Goal: Task Accomplishment & Management: Complete application form

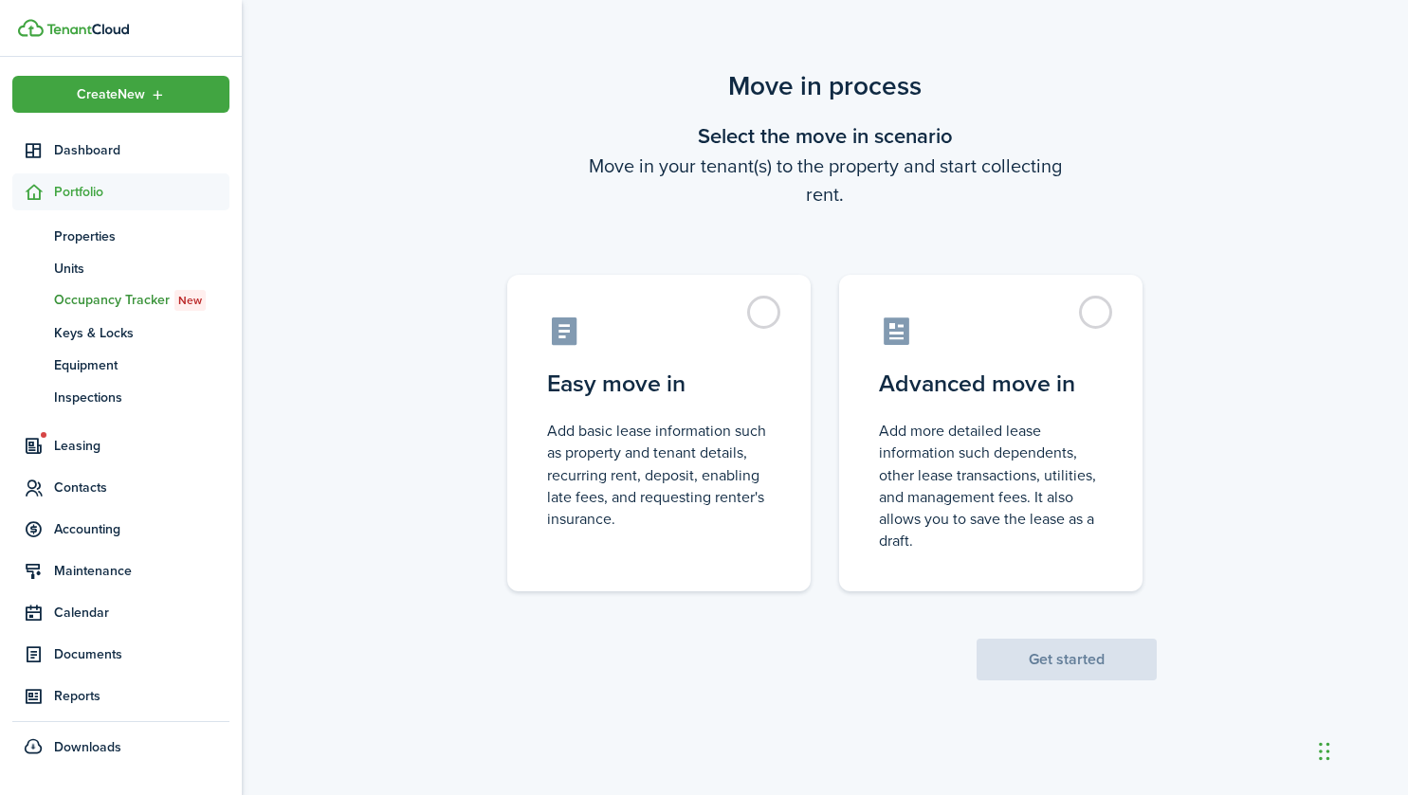
click at [773, 319] on label "Easy move in Add basic lease information such as property and tenant details, r…" at bounding box center [658, 433] width 303 height 317
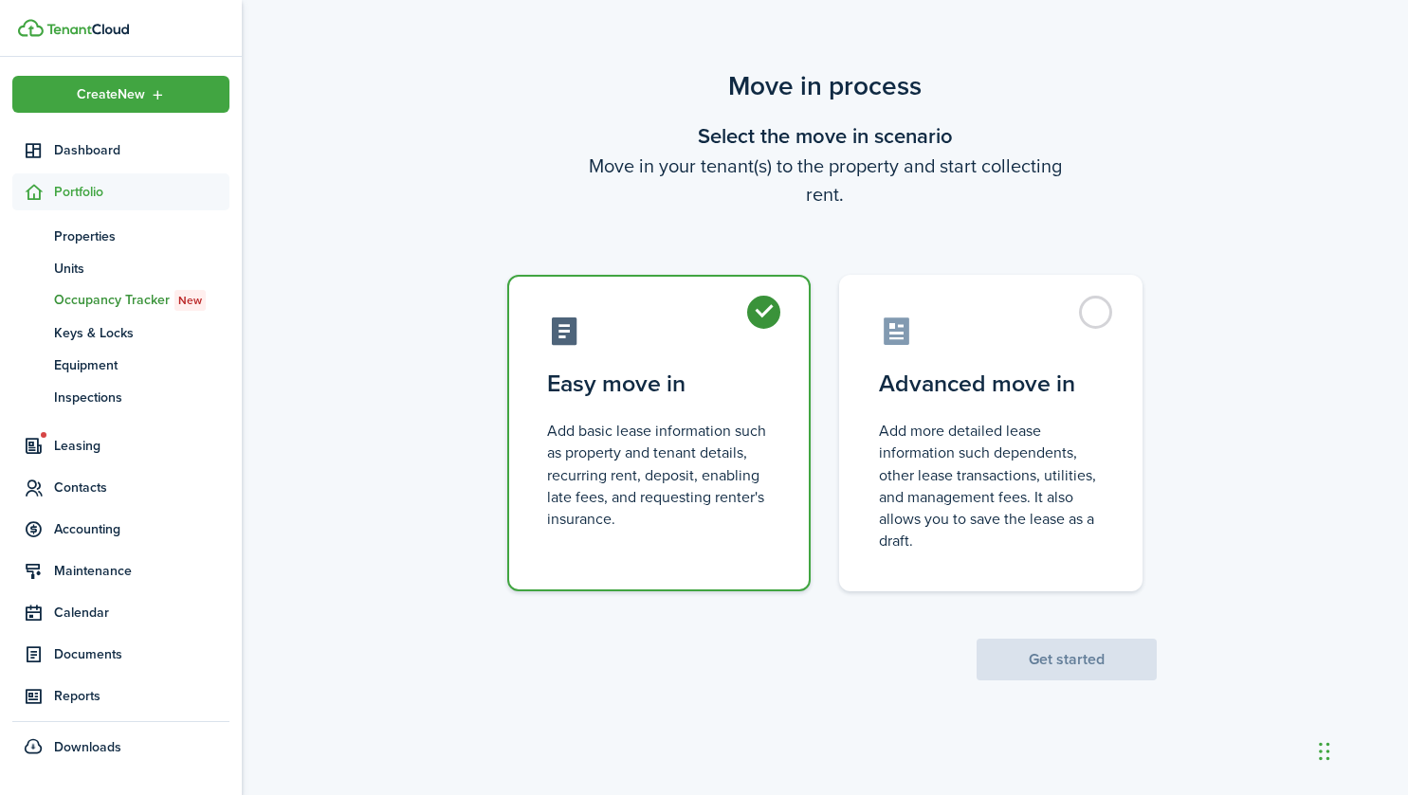
radio input "true"
click at [1108, 660] on button "Get started" at bounding box center [1066, 660] width 180 height 42
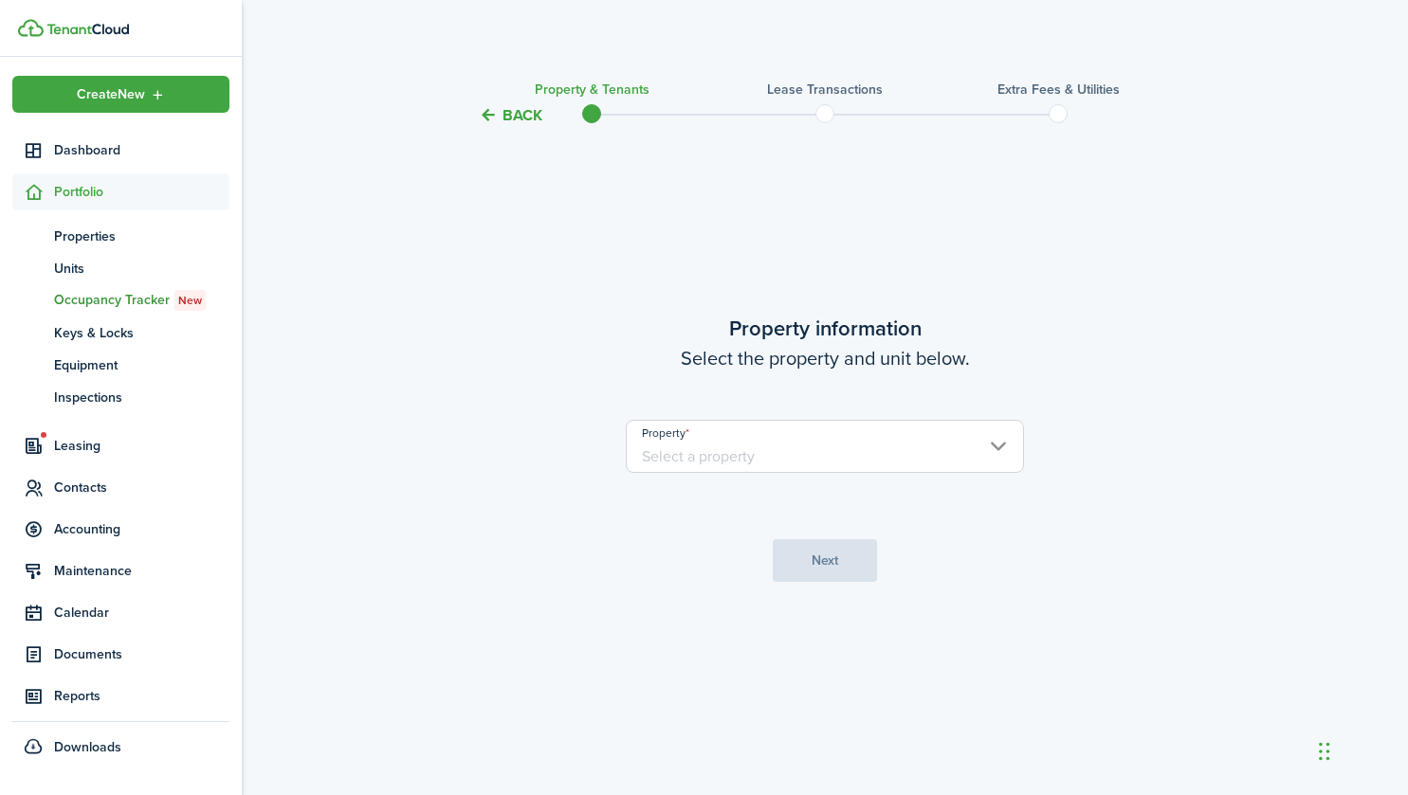
click at [1000, 452] on input "Property" at bounding box center [825, 446] width 398 height 53
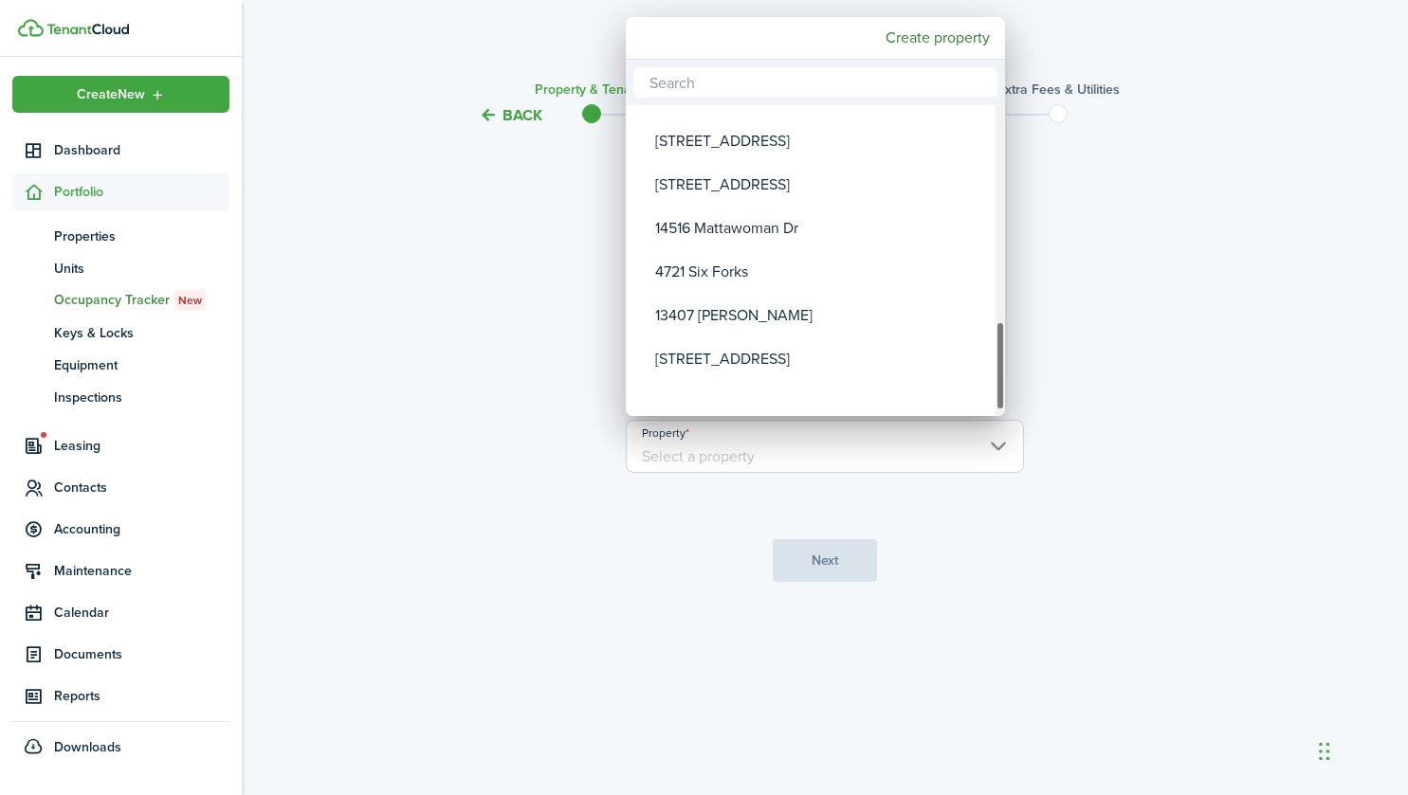
drag, startPoint x: 999, startPoint y: 134, endPoint x: 1004, endPoint y: 360, distance: 226.6
click at [1004, 360] on div "Property" at bounding box center [999, 365] width 9 height 89
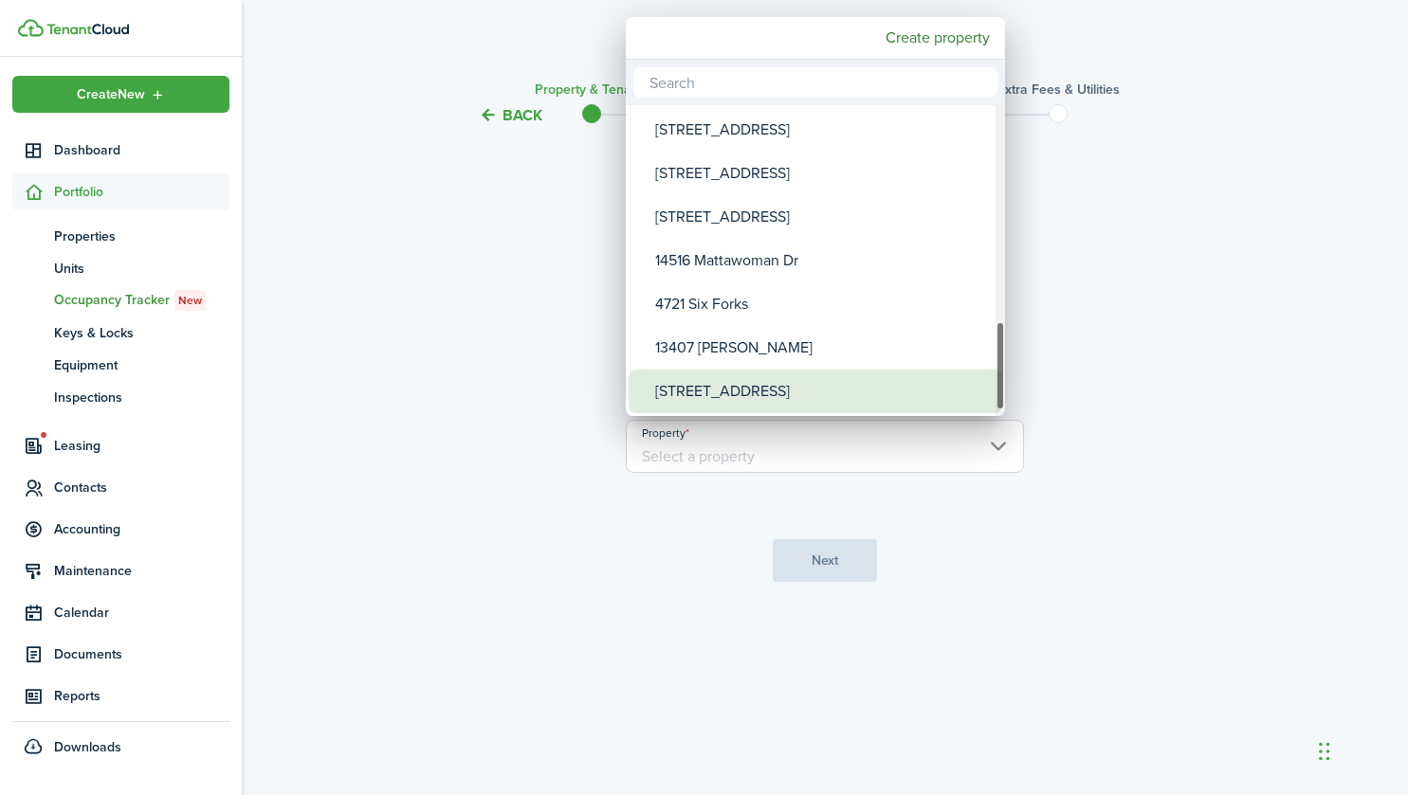
click at [829, 378] on div "[STREET_ADDRESS]" at bounding box center [823, 392] width 336 height 44
type input "[STREET_ADDRESS]"
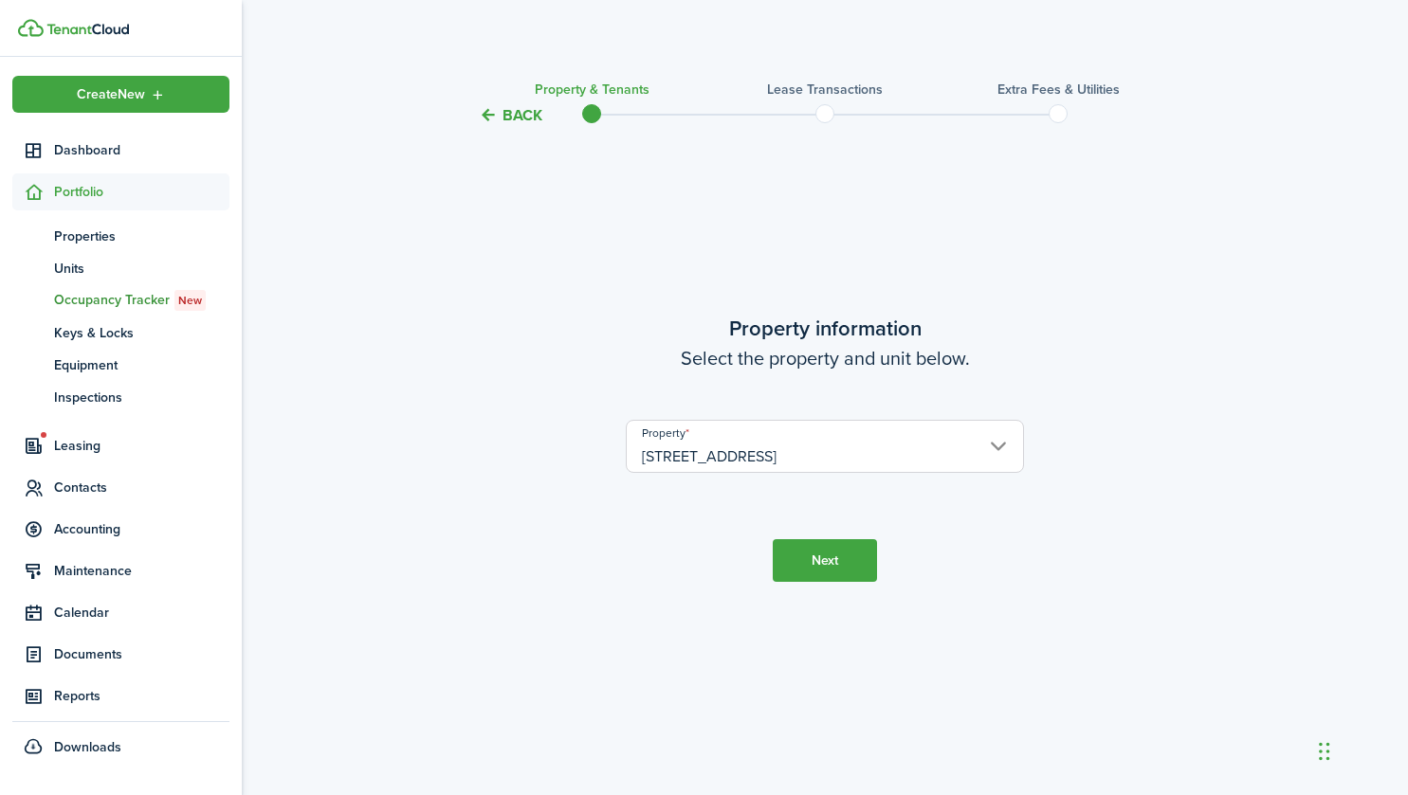
click at [847, 567] on button "Next" at bounding box center [825, 560] width 104 height 43
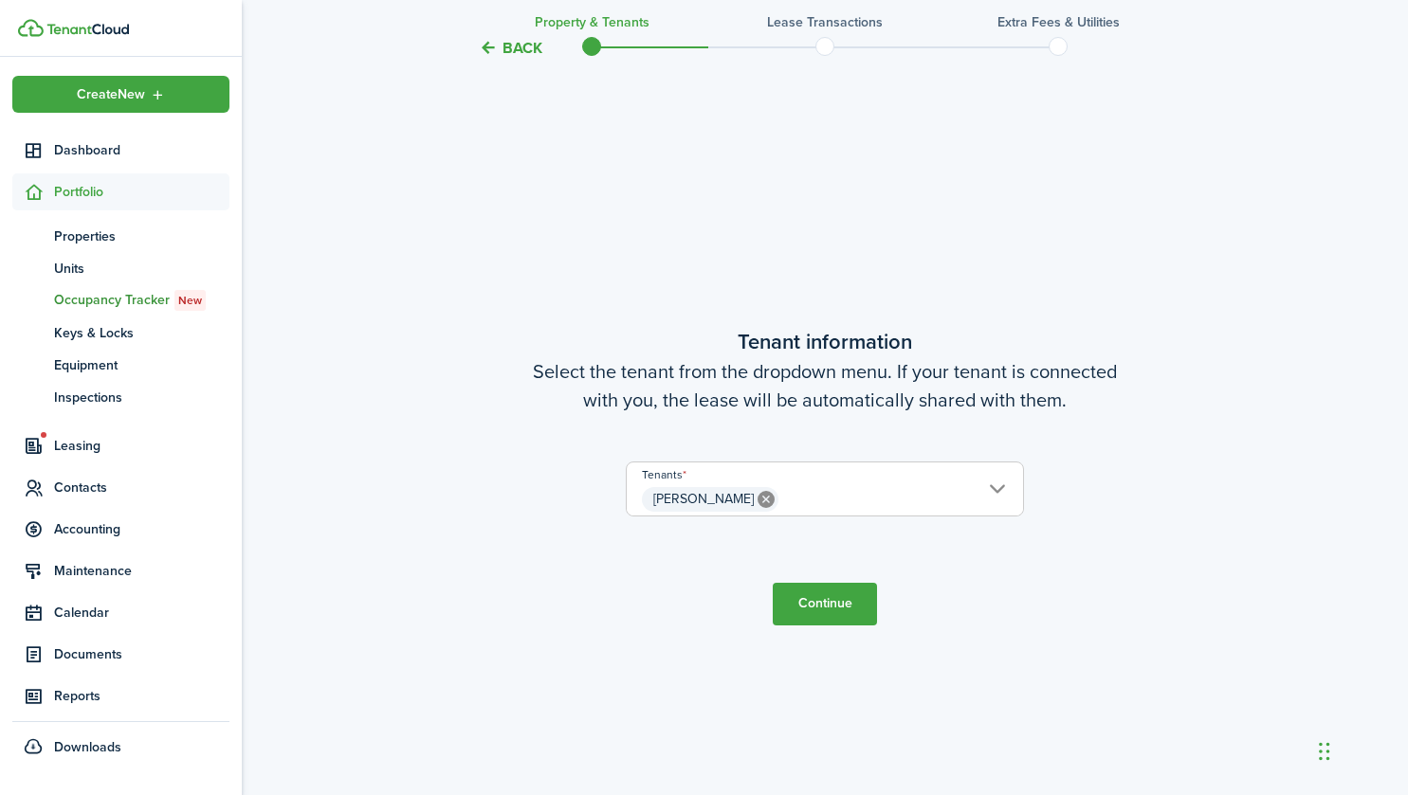
scroll to position [668, 0]
click at [917, 497] on span "[PERSON_NAME]" at bounding box center [825, 497] width 396 height 32
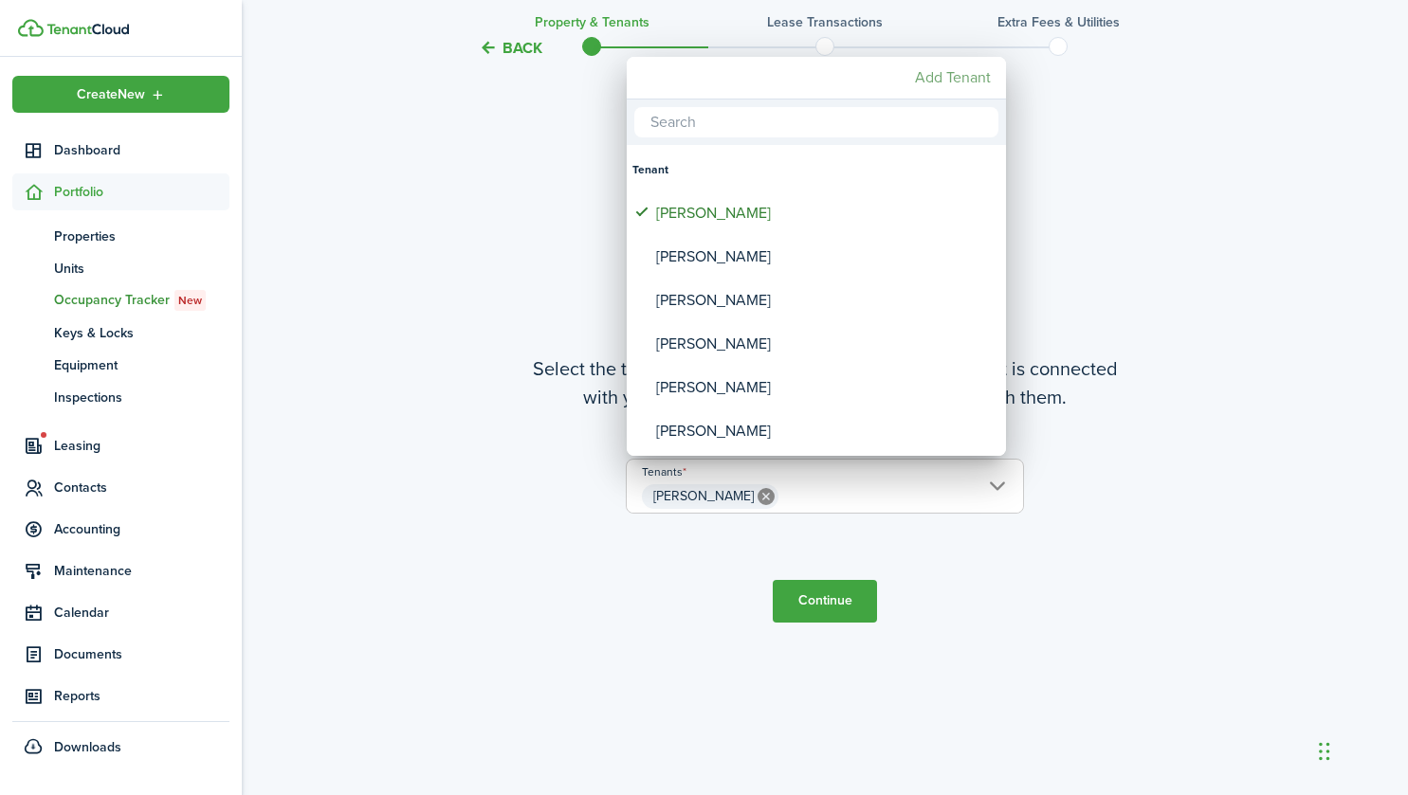
click at [950, 73] on mbsc-button "Add Tenant" at bounding box center [952, 78] width 91 height 34
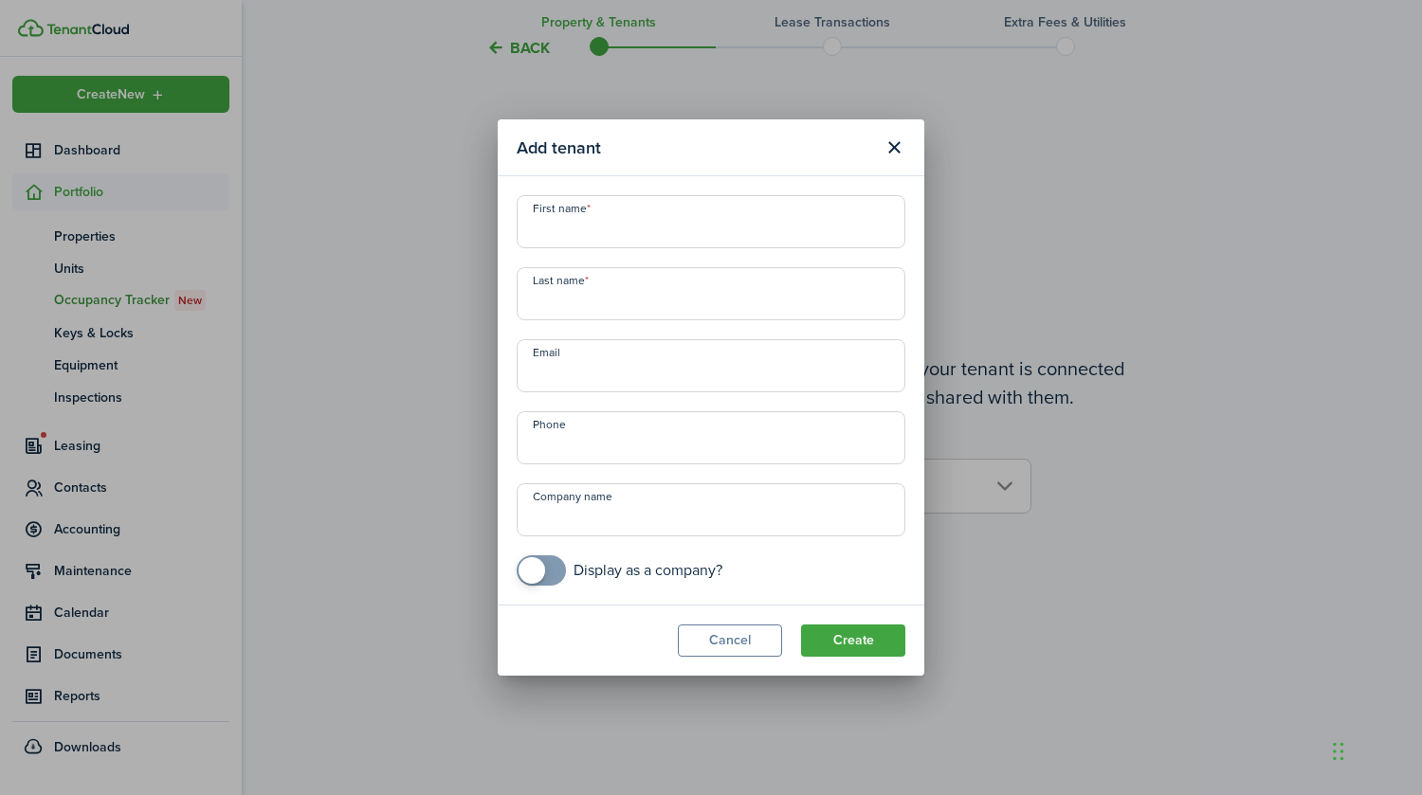
click at [603, 226] on input "First name" at bounding box center [711, 221] width 389 height 53
type input "[PERSON_NAME]"
type input "[PERSON_NAME][EMAIL_ADDRESS][DOMAIN_NAME]"
click at [606, 442] on input "Phone" at bounding box center [711, 437] width 389 height 53
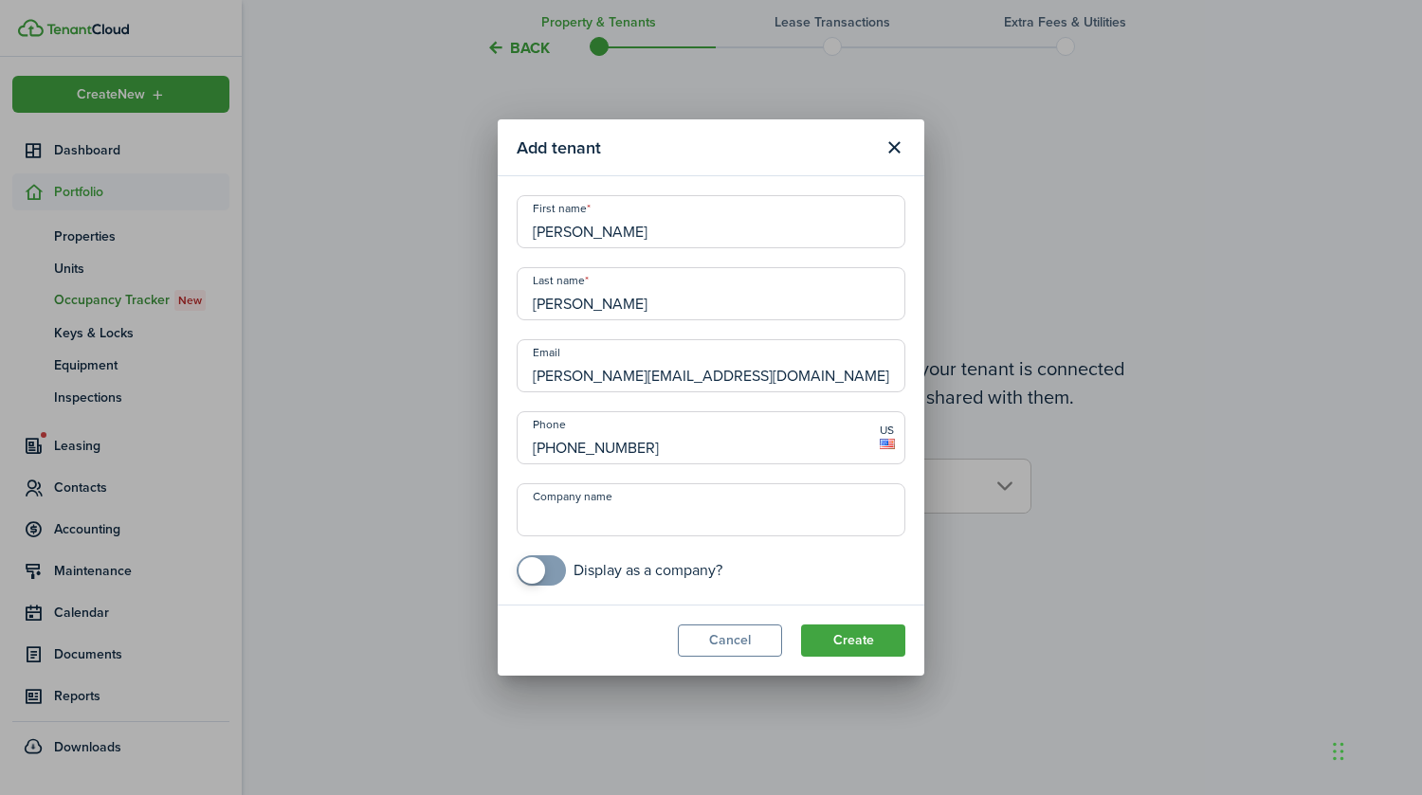
type input "[PHONE_NUMBER]"
click at [885, 640] on button "Create" at bounding box center [853, 641] width 104 height 32
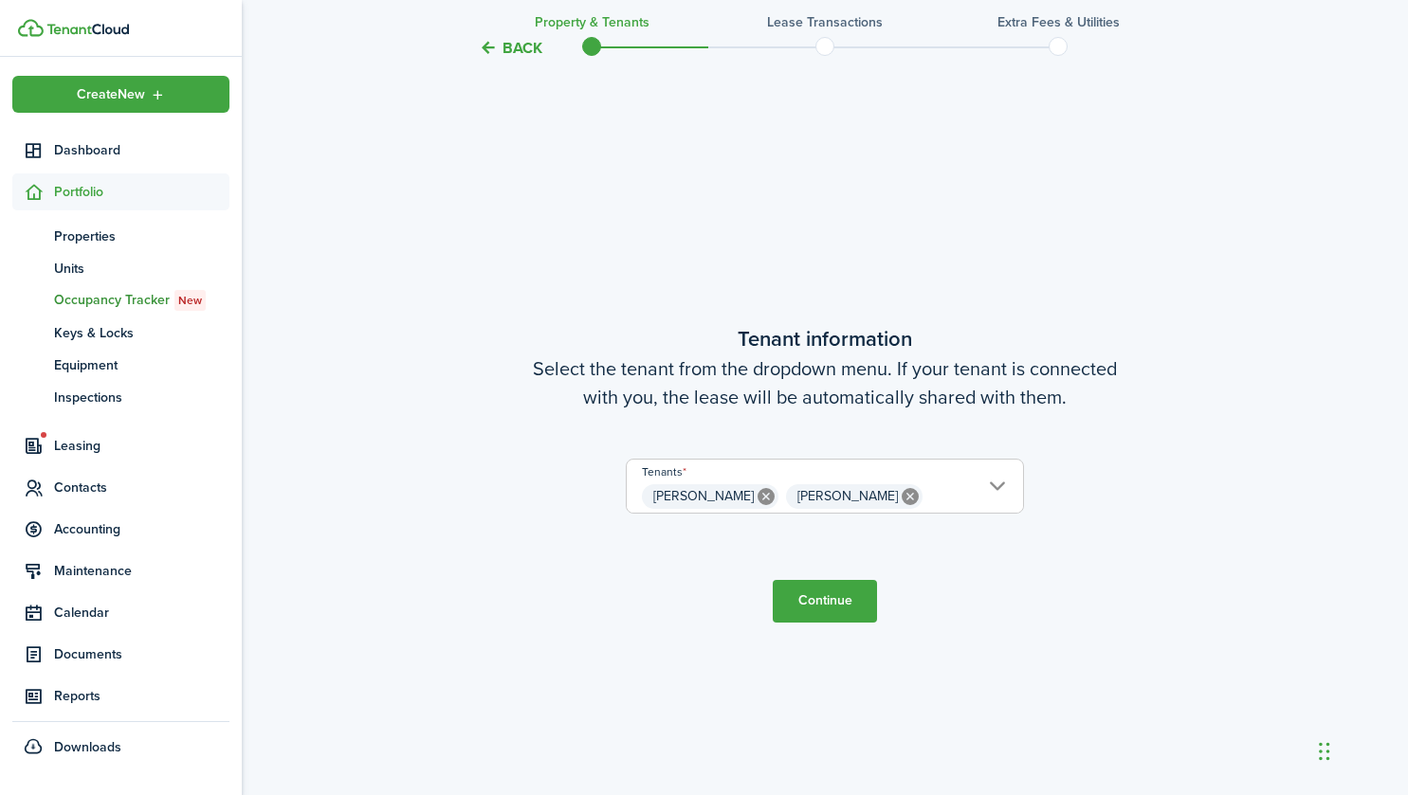
click at [843, 601] on button "Continue" at bounding box center [825, 601] width 104 height 43
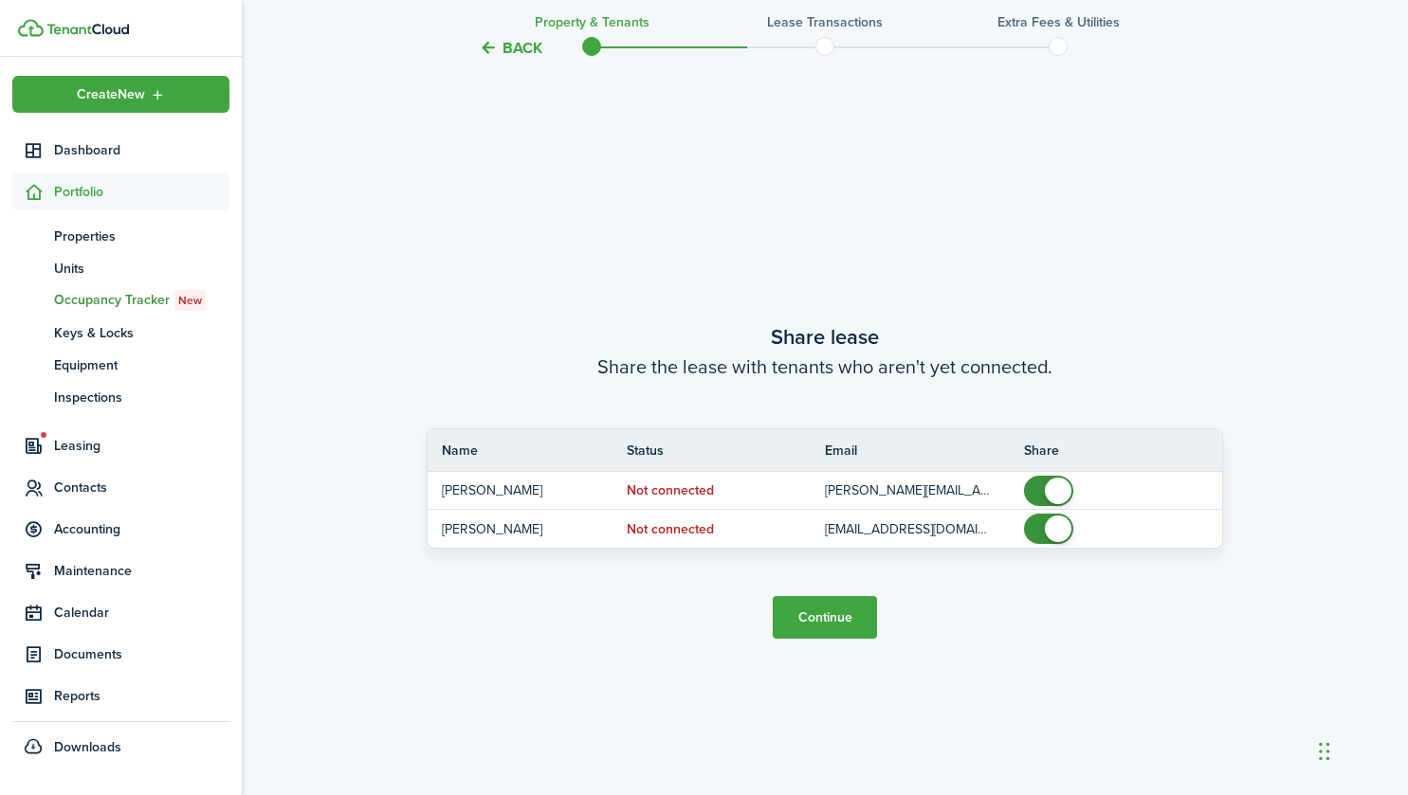
scroll to position [1464, 0]
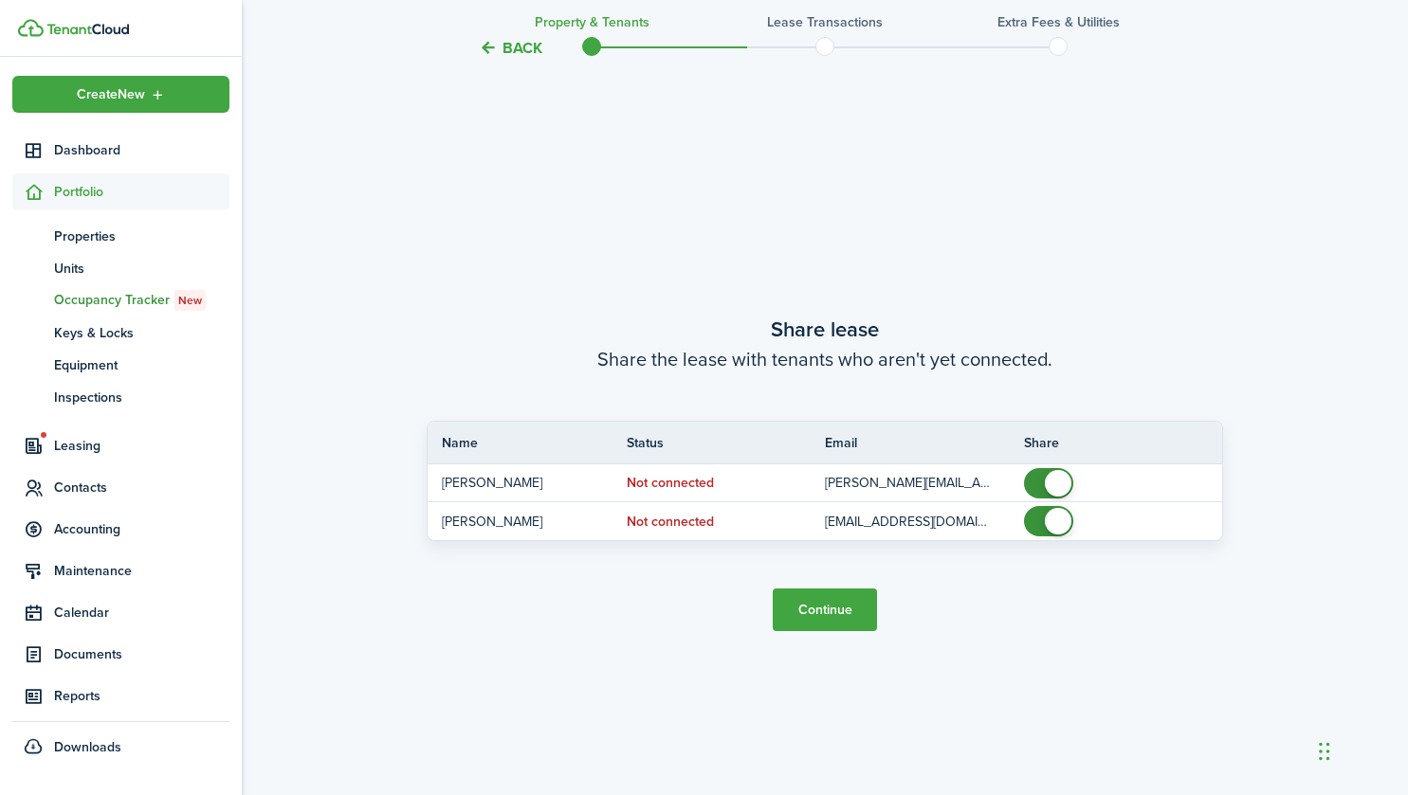
click at [807, 605] on button "Continue" at bounding box center [825, 610] width 104 height 43
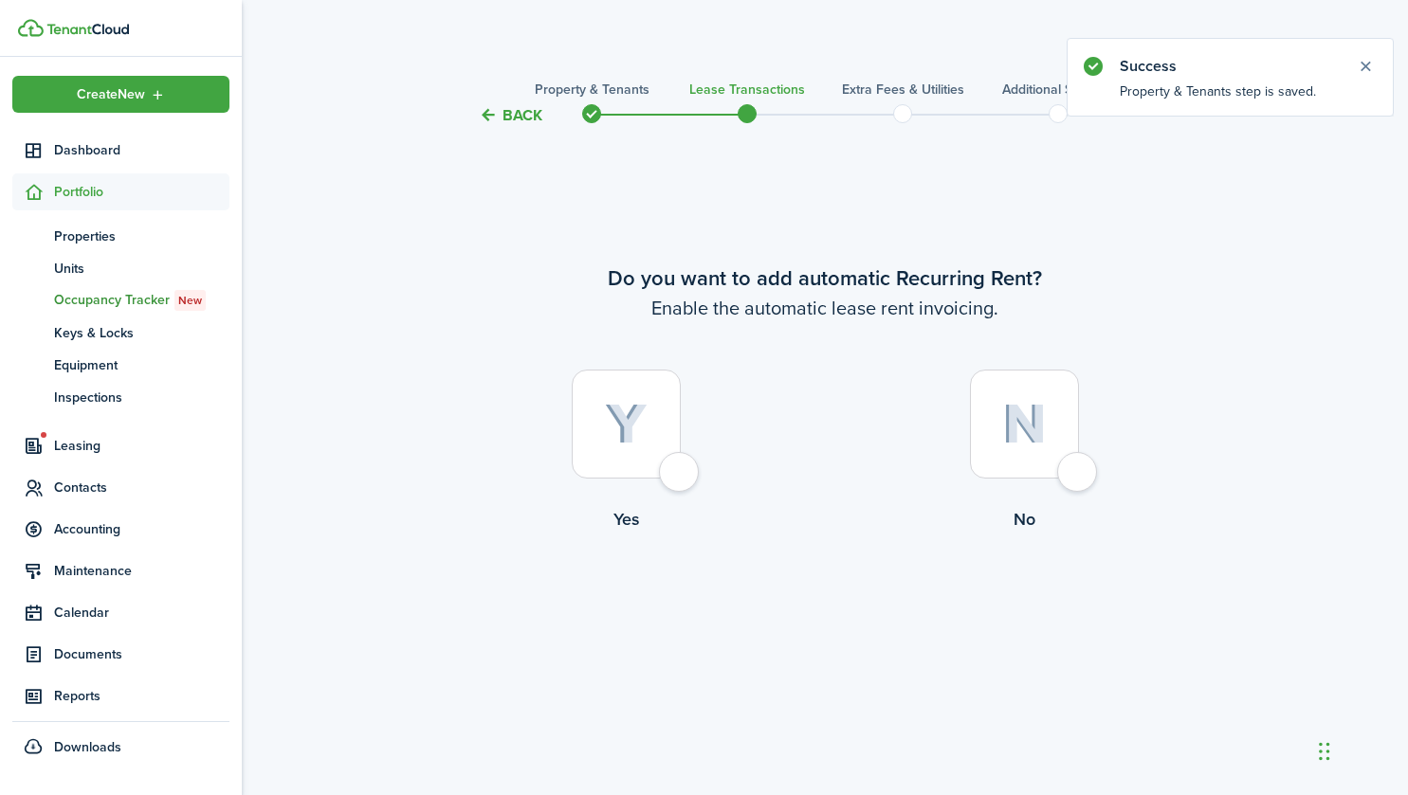
click at [675, 479] on div at bounding box center [626, 424] width 109 height 109
radio input "true"
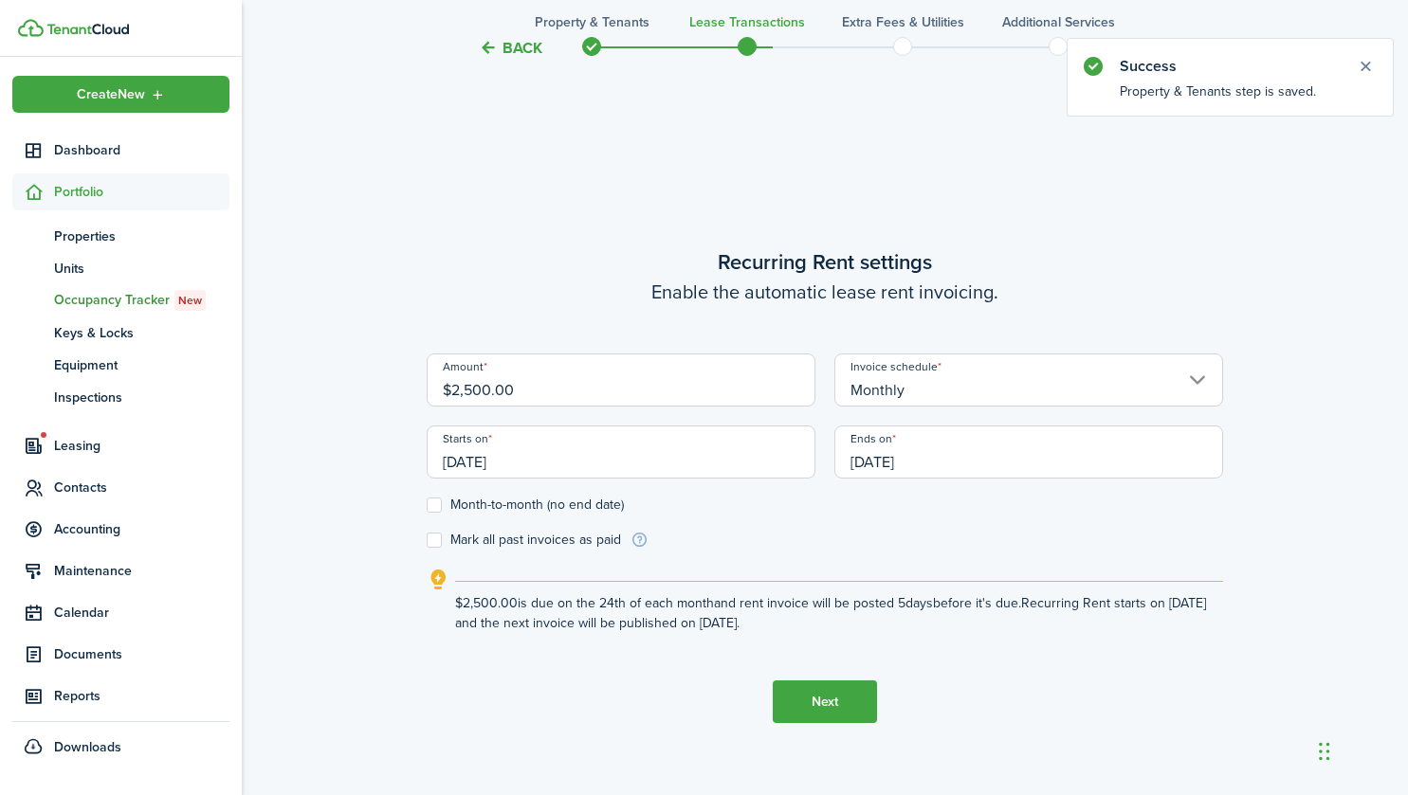
scroll to position [668, 0]
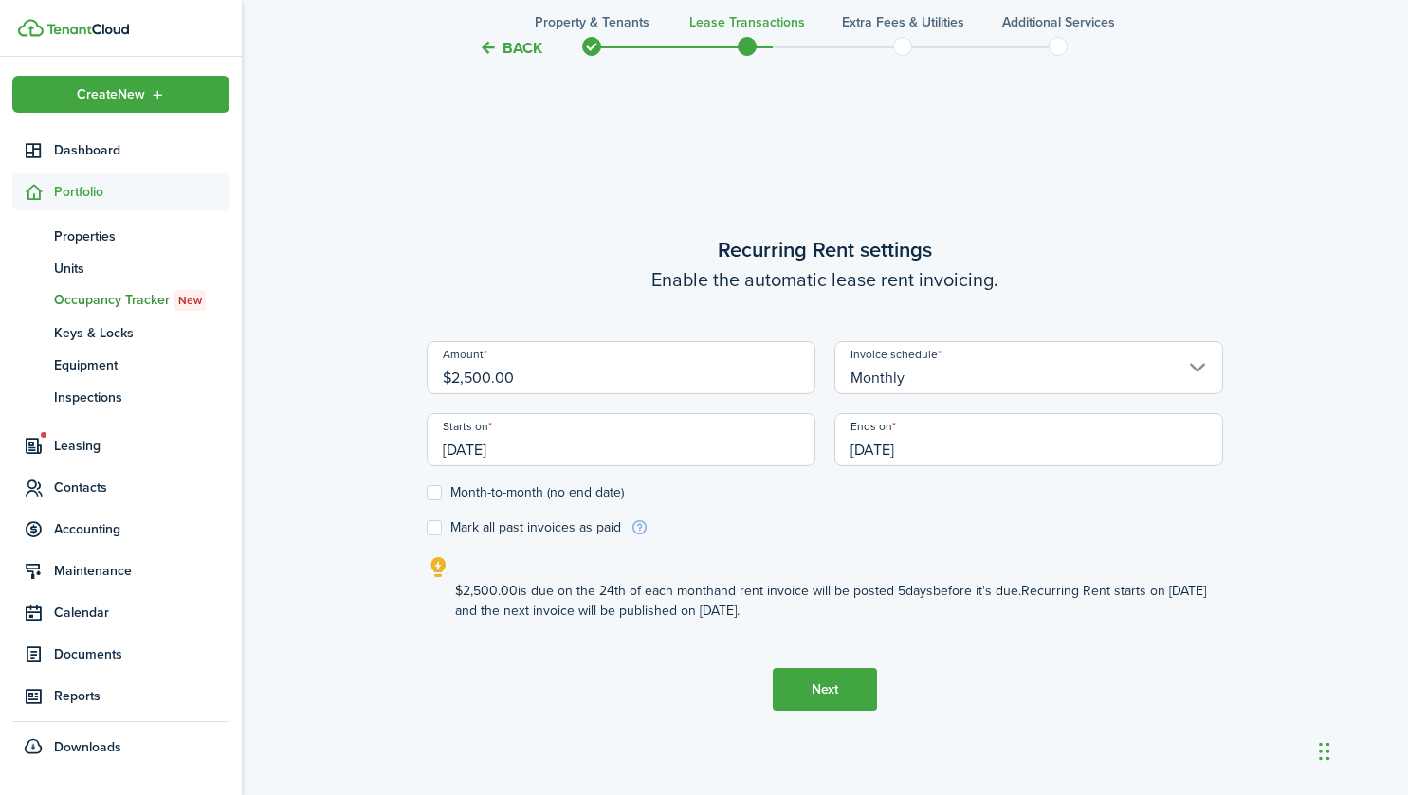
click at [435, 492] on label "Month-to-month (no end date)" at bounding box center [525, 492] width 197 height 15
click at [427, 493] on input "Month-to-month (no end date)" at bounding box center [426, 493] width 1 height 1
checkbox input "true"
click at [520, 454] on input "[DATE]" at bounding box center [621, 439] width 389 height 53
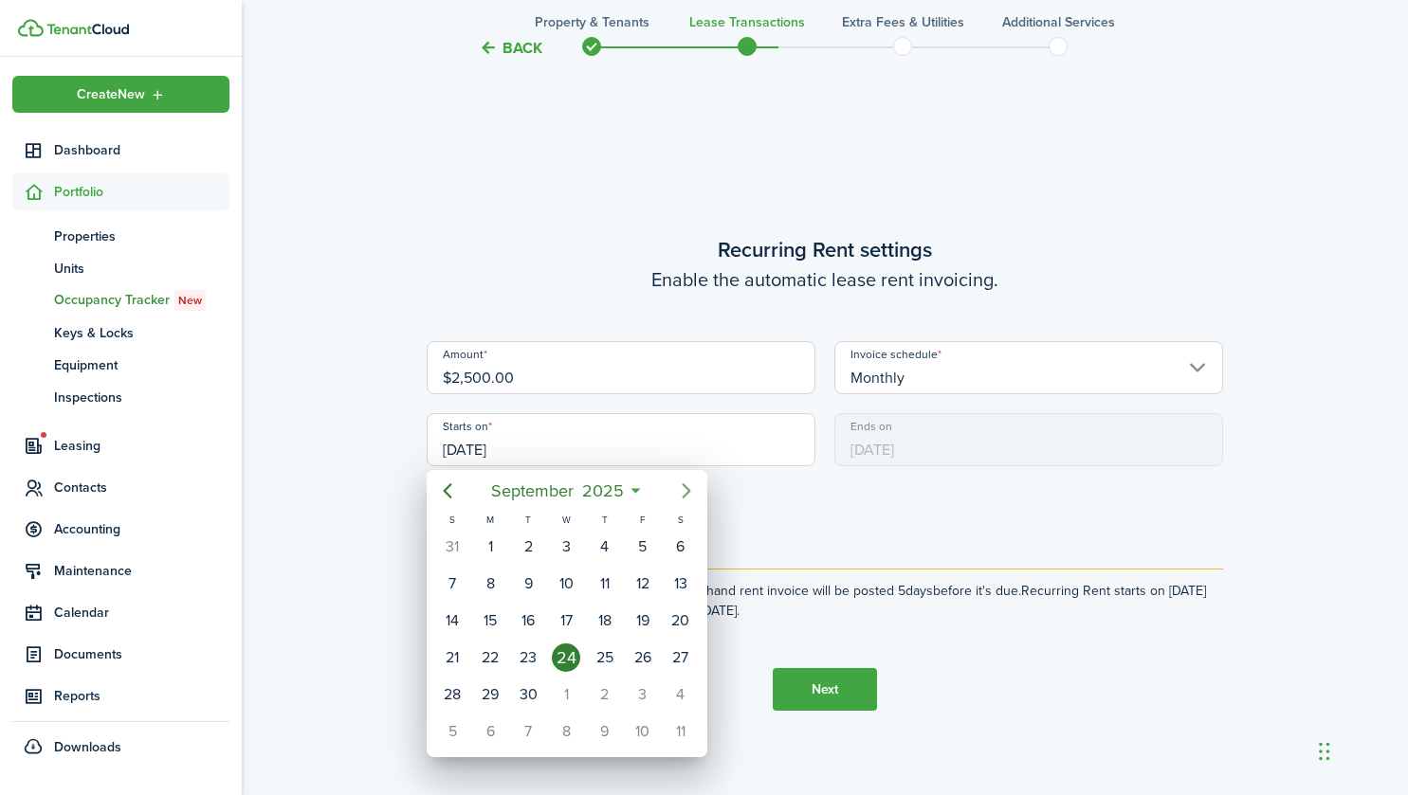
click at [684, 488] on icon "Next page" at bounding box center [686, 491] width 23 height 23
click at [576, 544] on div "1" at bounding box center [566, 547] width 28 height 28
type input "[DATE]"
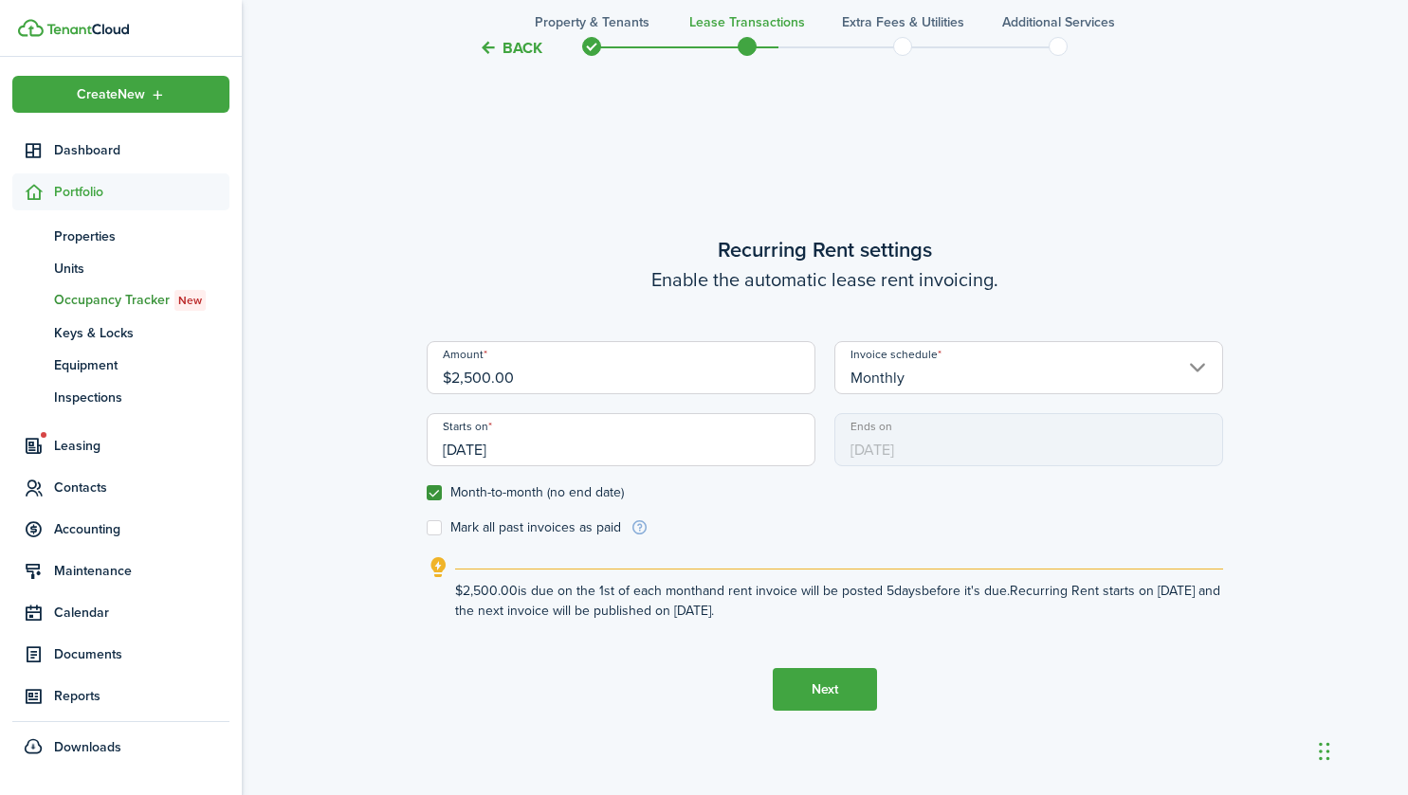
click at [709, 532] on form "Amount $2,500.00 Invoice schedule Monthly Starts on [DATE] Ends on [DATE] Month…" at bounding box center [825, 439] width 796 height 196
click at [834, 684] on button "Next" at bounding box center [825, 689] width 104 height 43
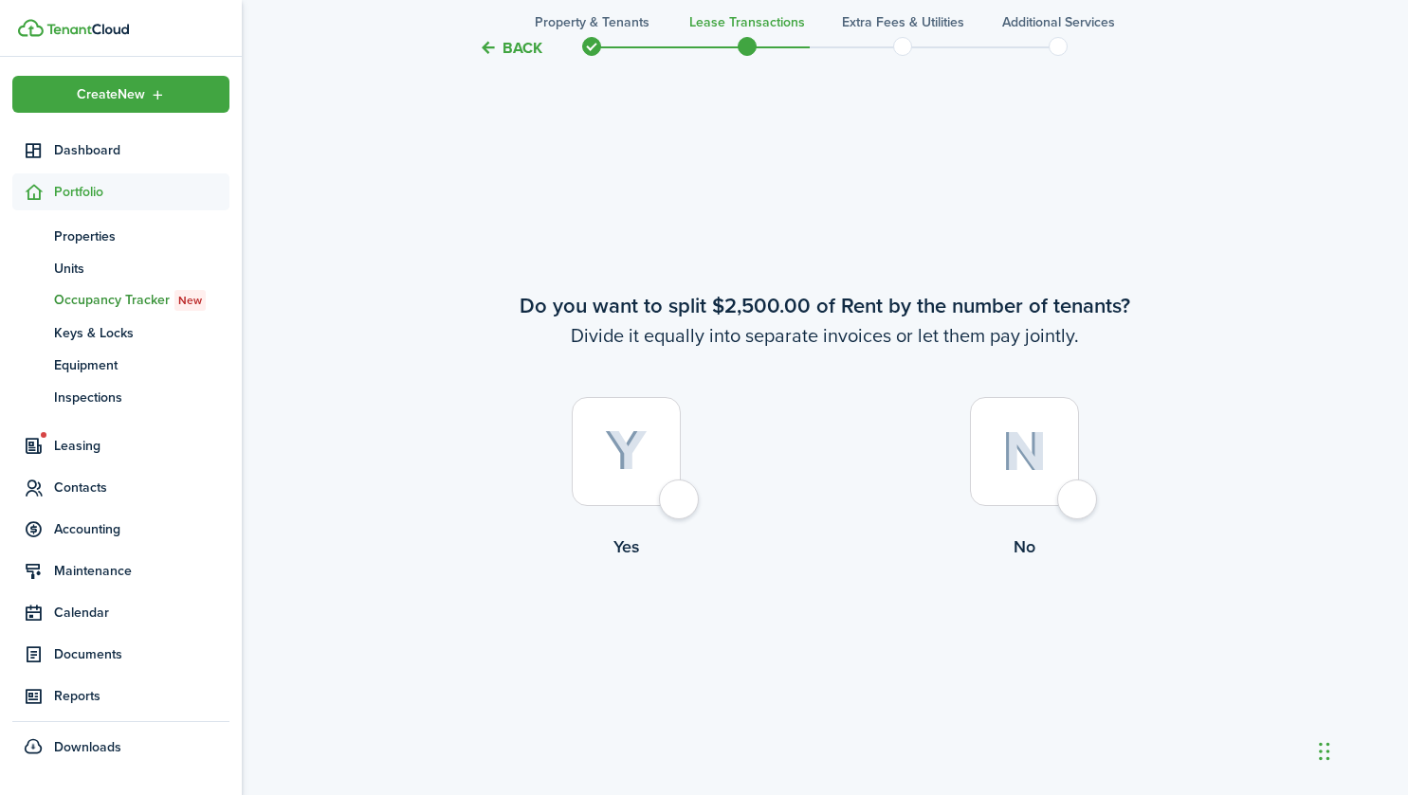
scroll to position [1464, 0]
click at [1079, 502] on div at bounding box center [1024, 449] width 109 height 109
radio input "true"
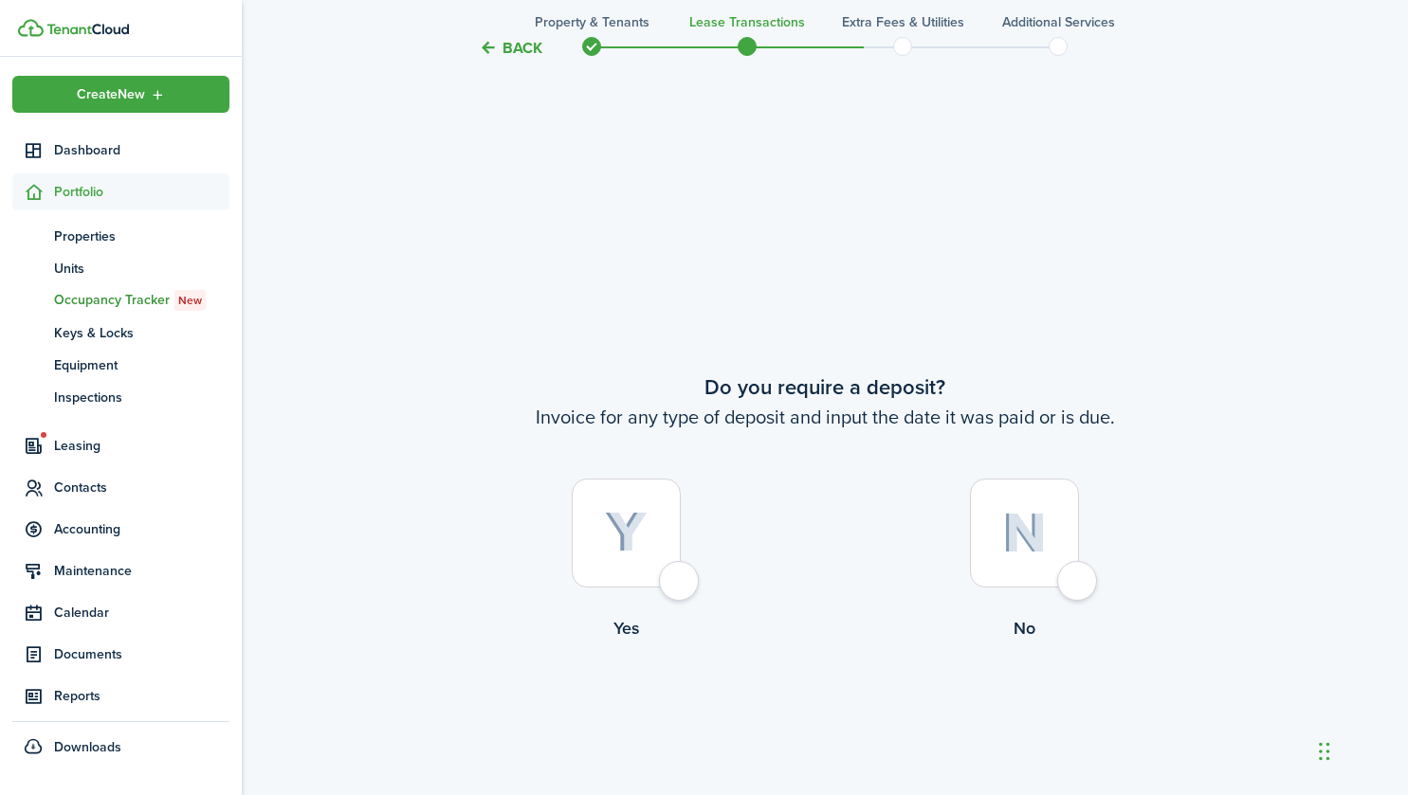
scroll to position [2259, 0]
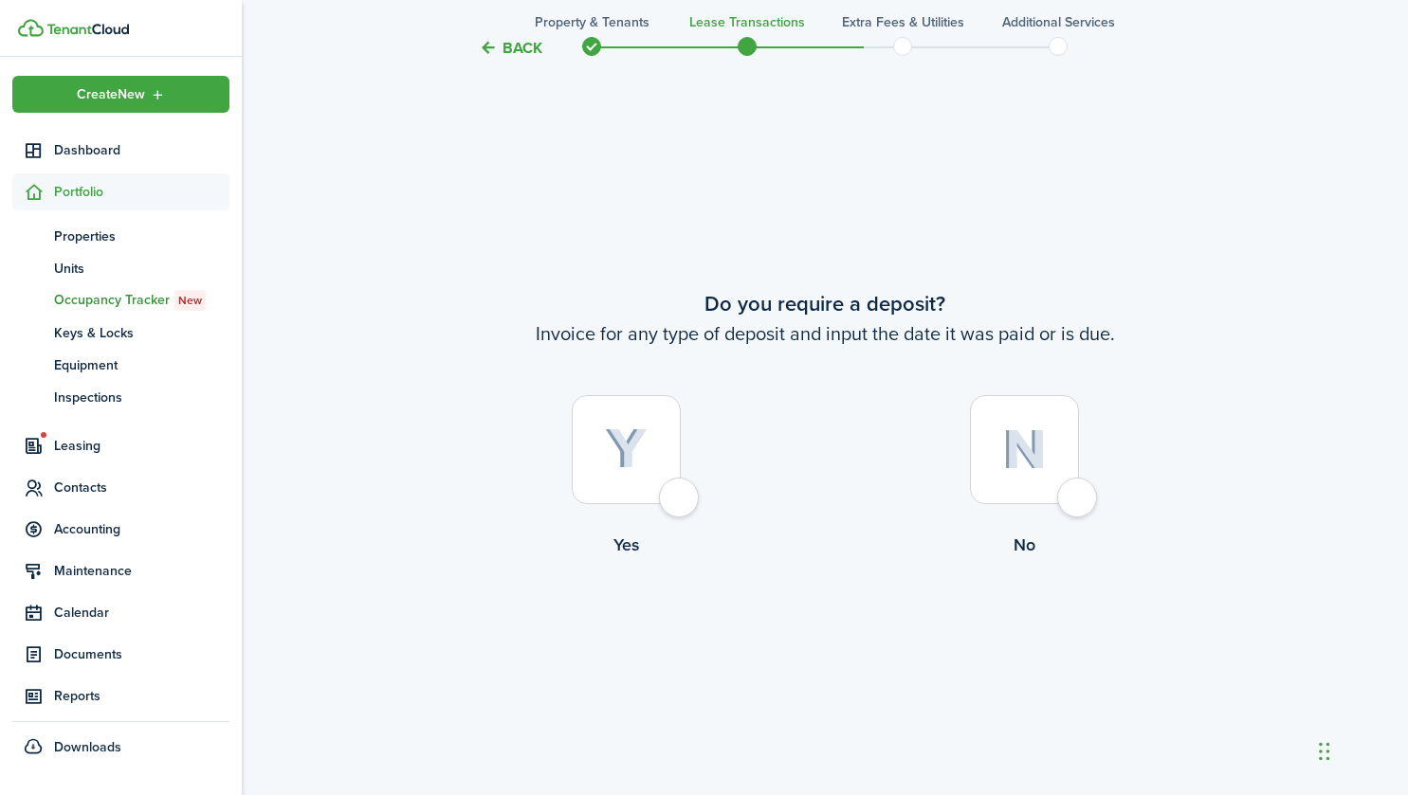
click at [1079, 496] on div at bounding box center [1024, 449] width 109 height 109
radio input "true"
click at [832, 639] on button "Continue" at bounding box center [825, 635] width 104 height 43
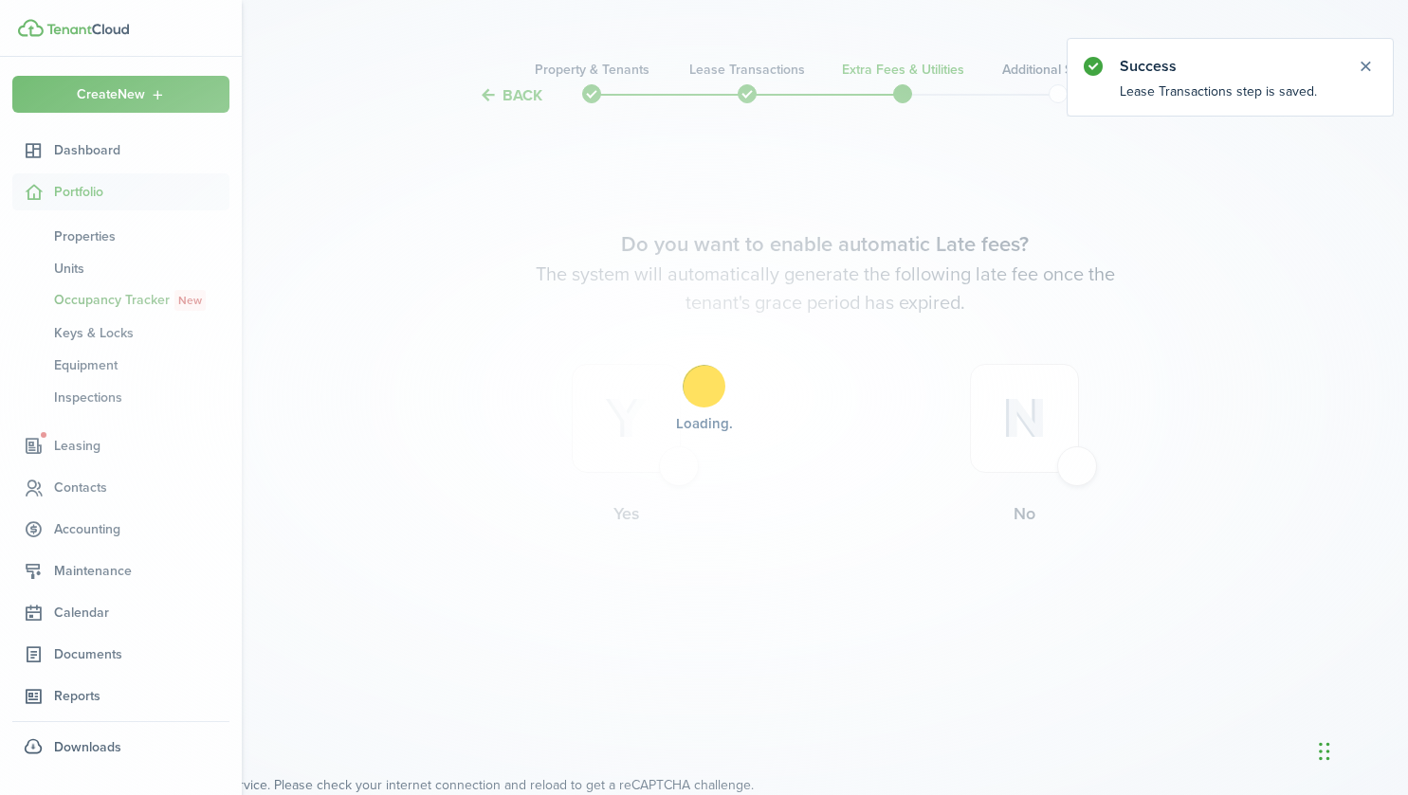
scroll to position [0, 0]
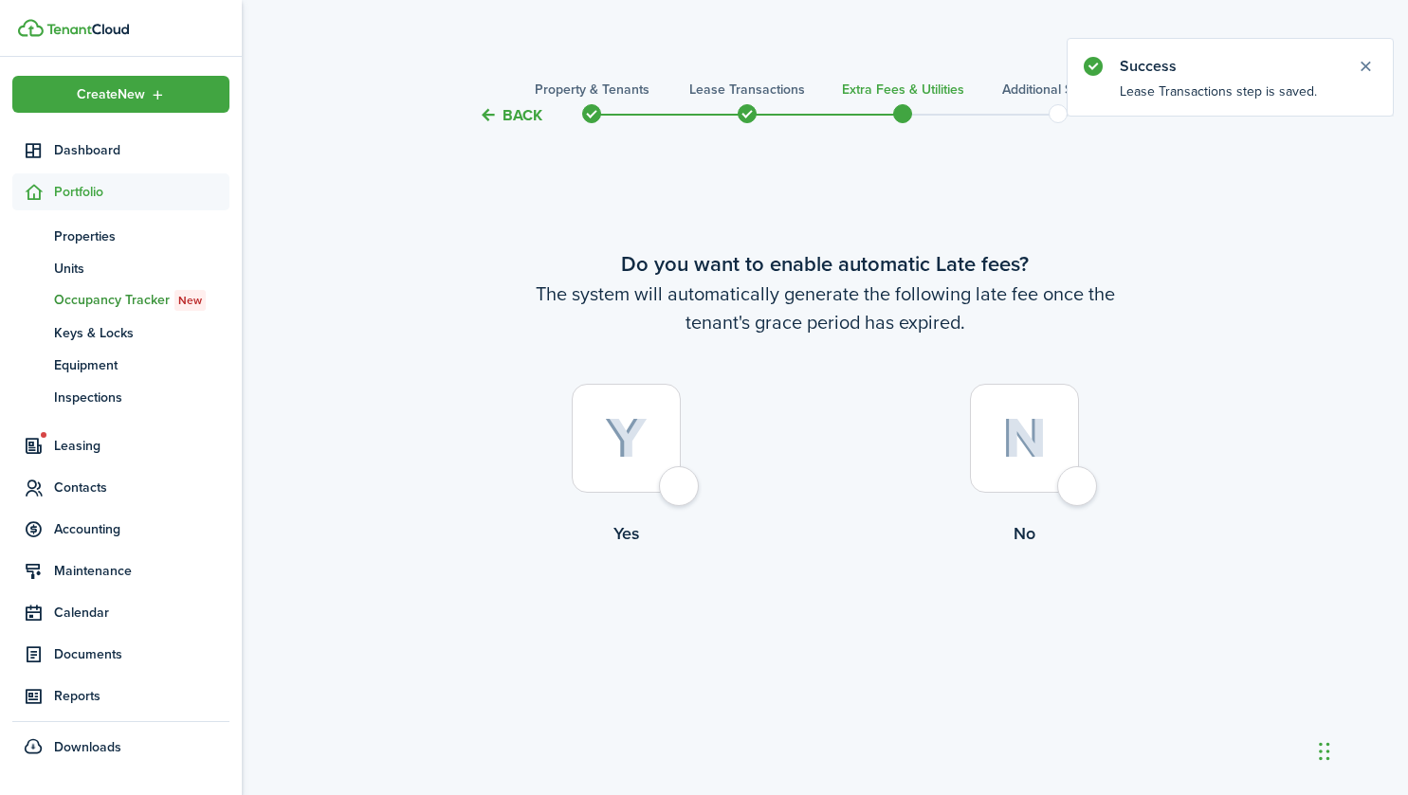
click at [679, 493] on div at bounding box center [626, 438] width 109 height 109
radio input "true"
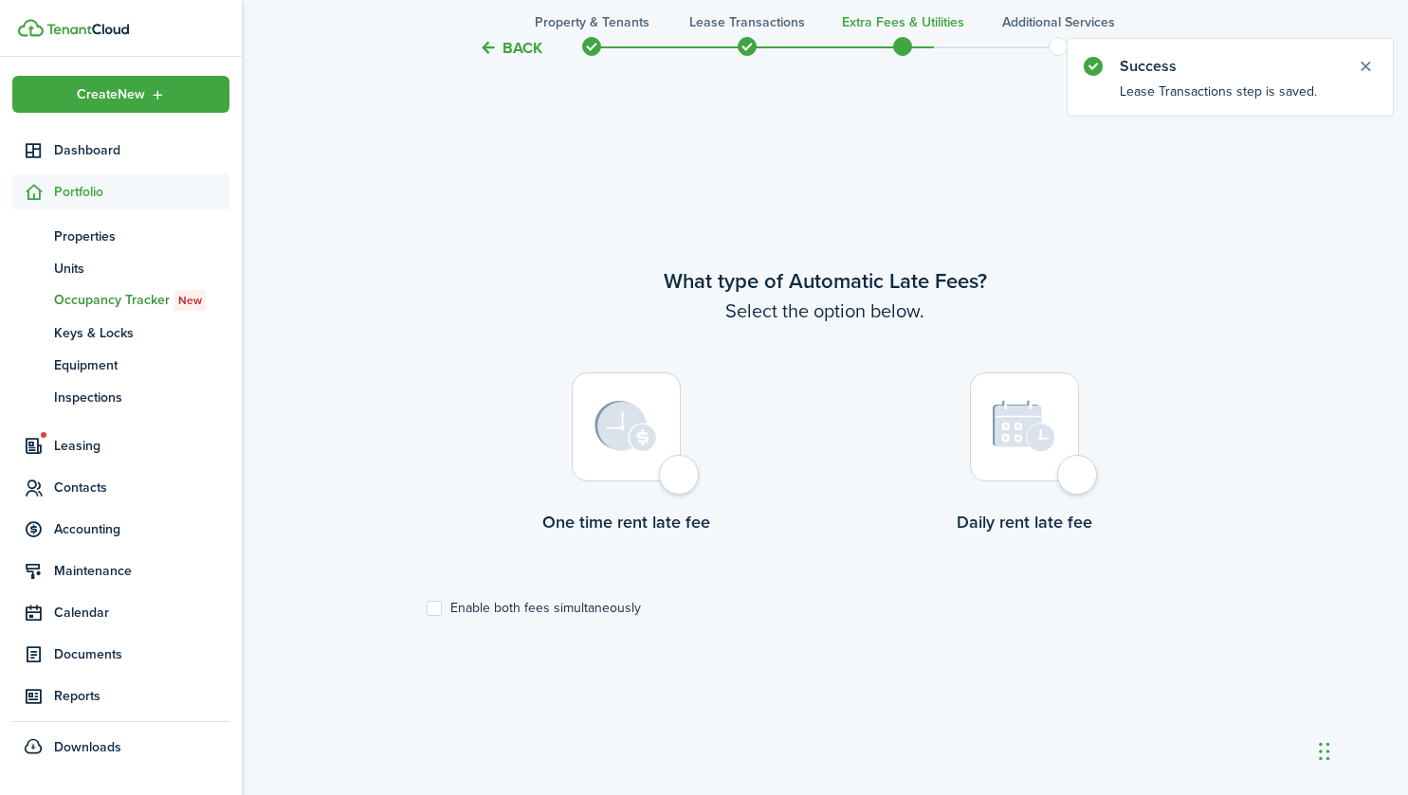
scroll to position [668, 0]
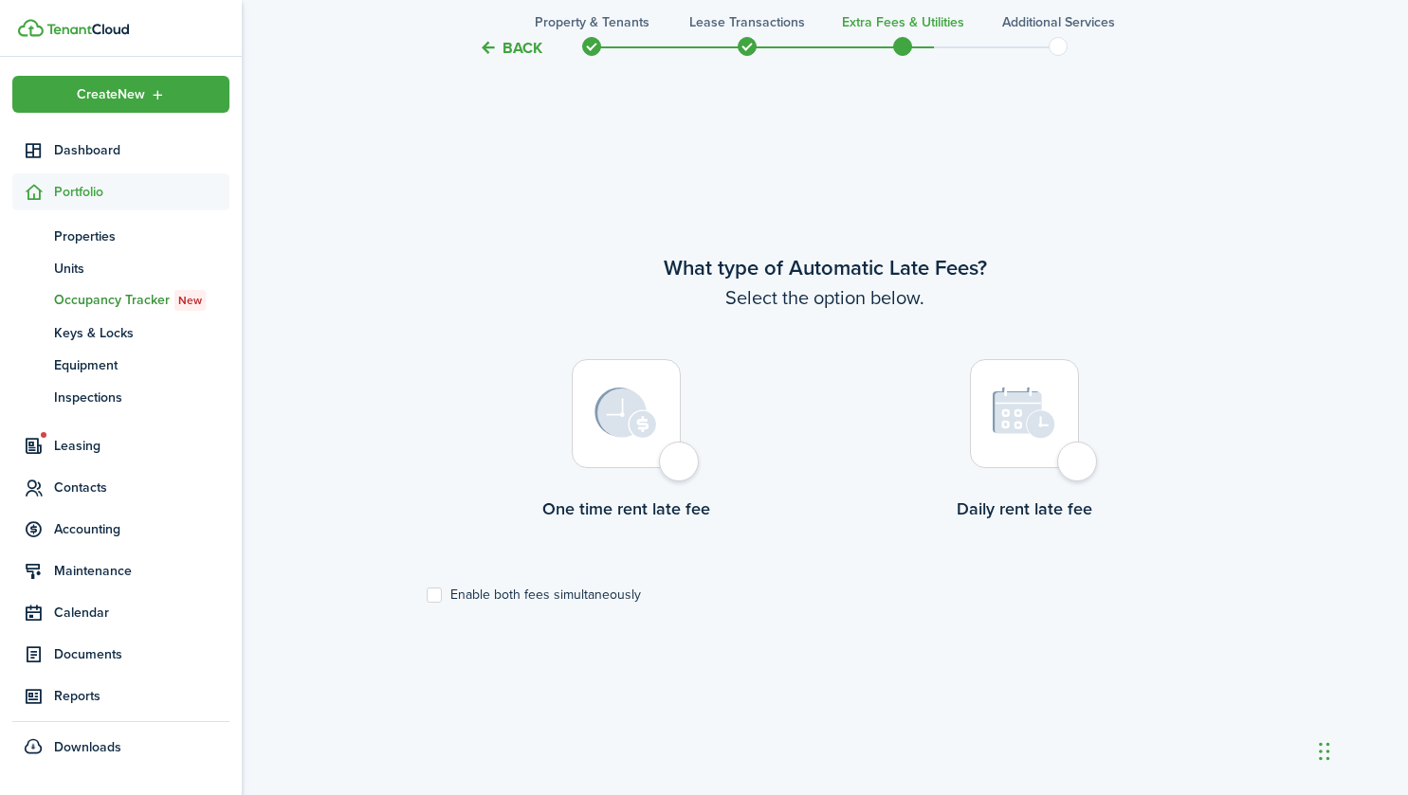
click at [675, 468] on div at bounding box center [626, 413] width 109 height 109
radio input "true"
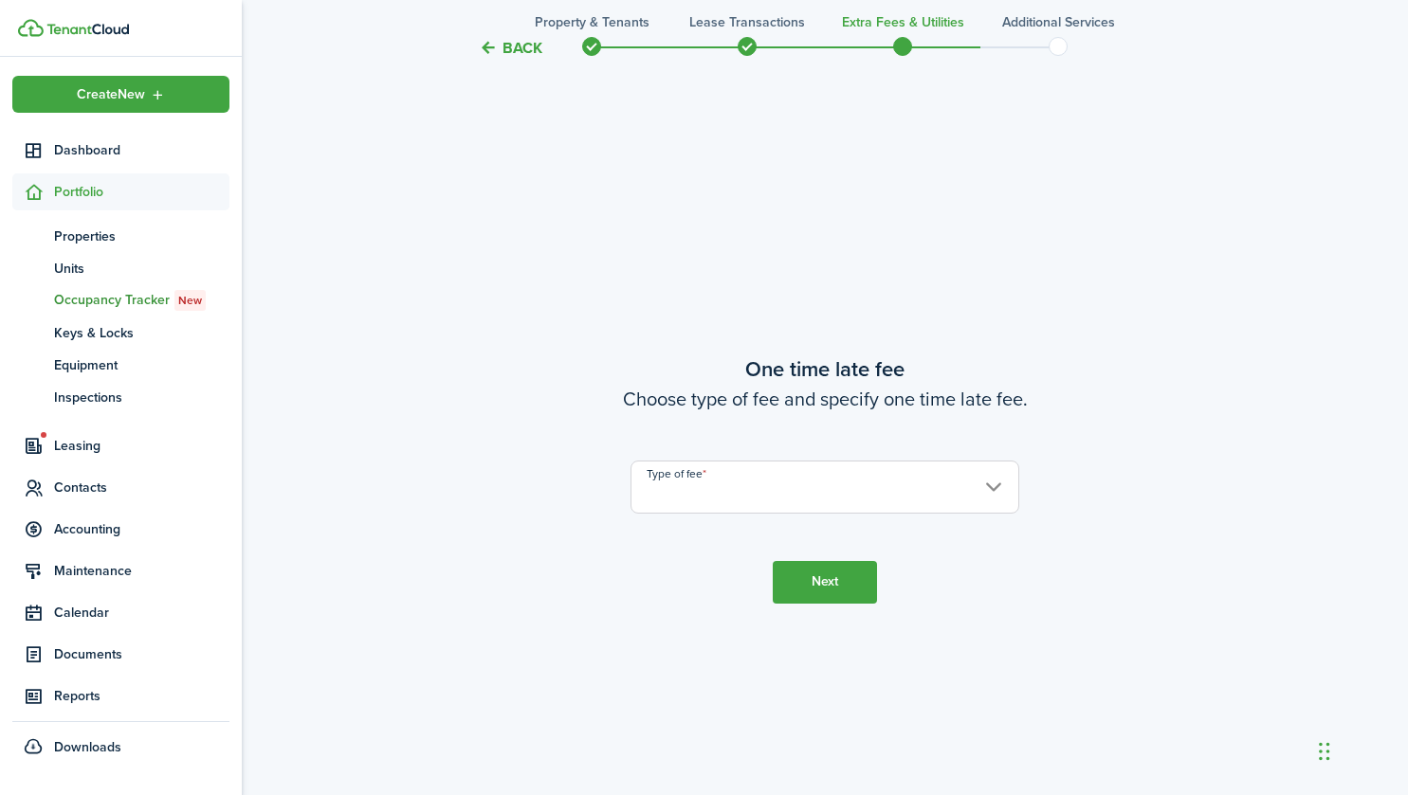
scroll to position [1464, 0]
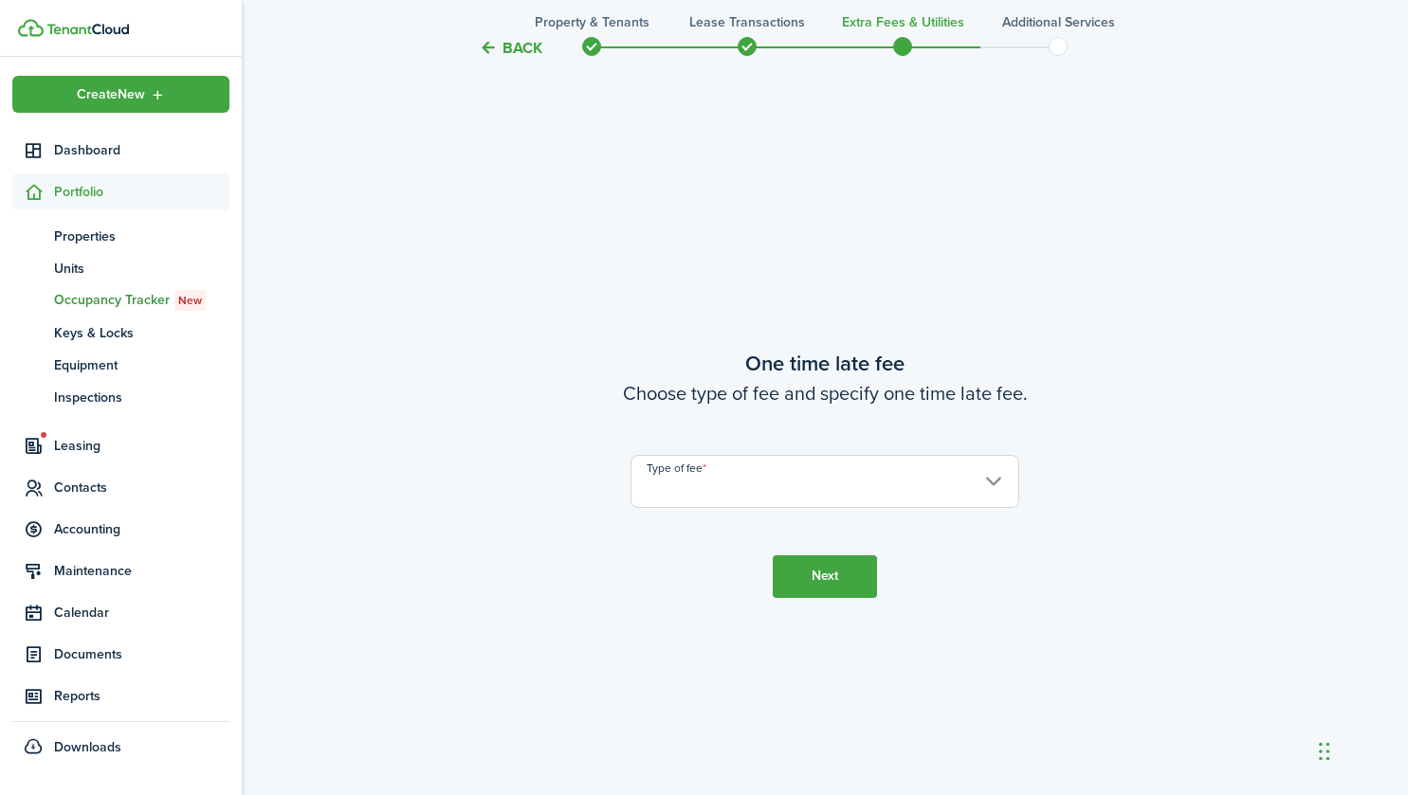
click at [740, 483] on input "Type of fee" at bounding box center [824, 481] width 389 height 53
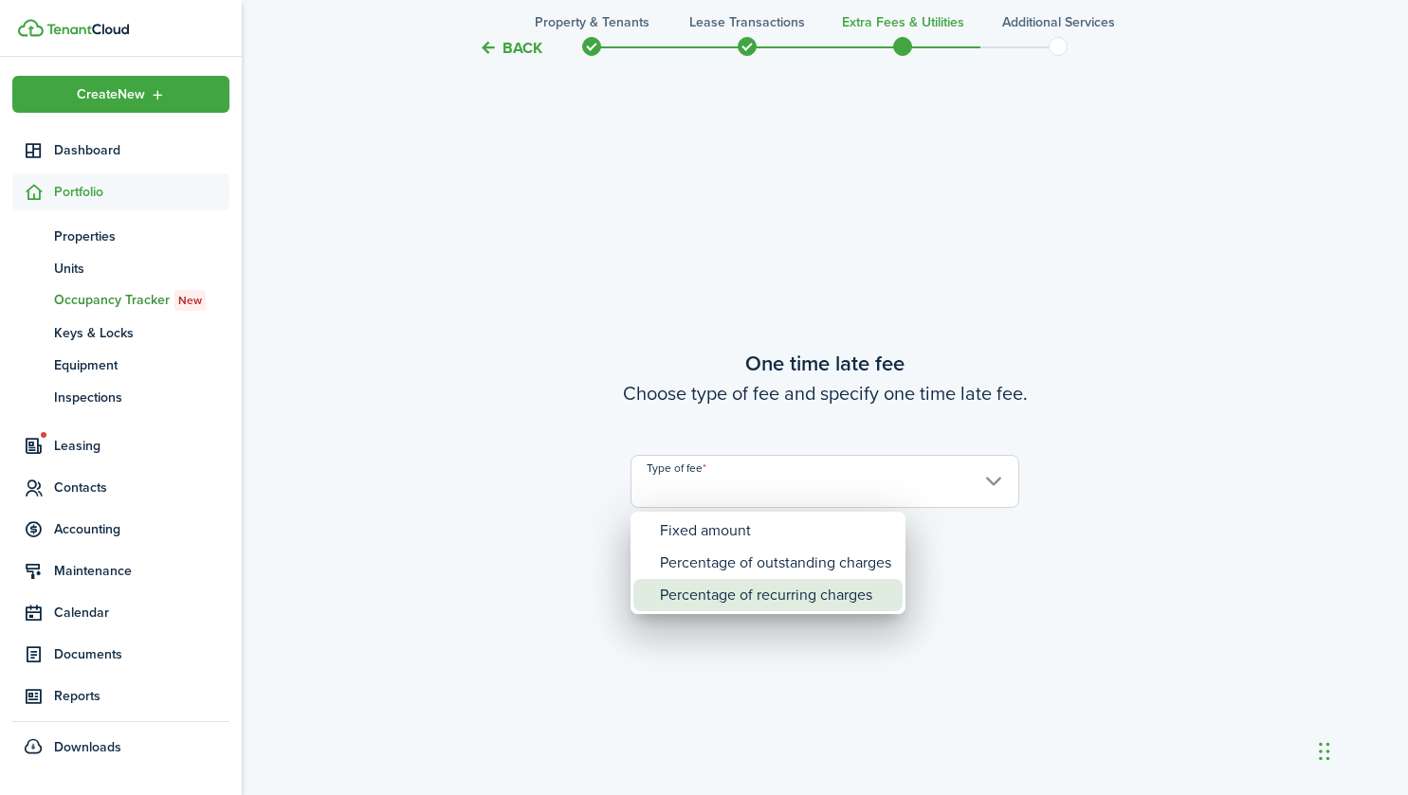
click at [740, 595] on div "Percentage of recurring charges" at bounding box center [775, 595] width 231 height 32
type input "Percentage of recurring charges"
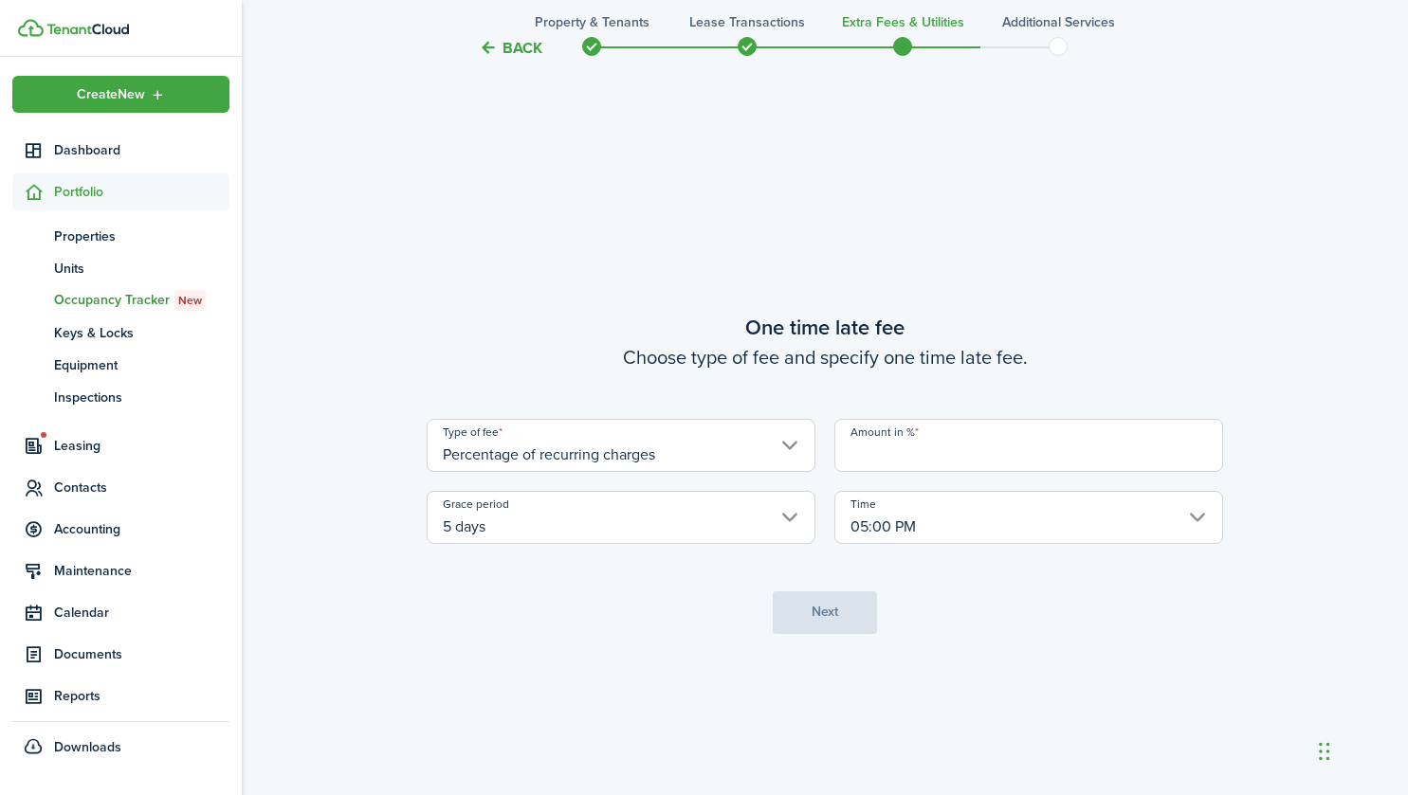
click at [917, 460] on input "Amount in %" at bounding box center [1028, 445] width 389 height 53
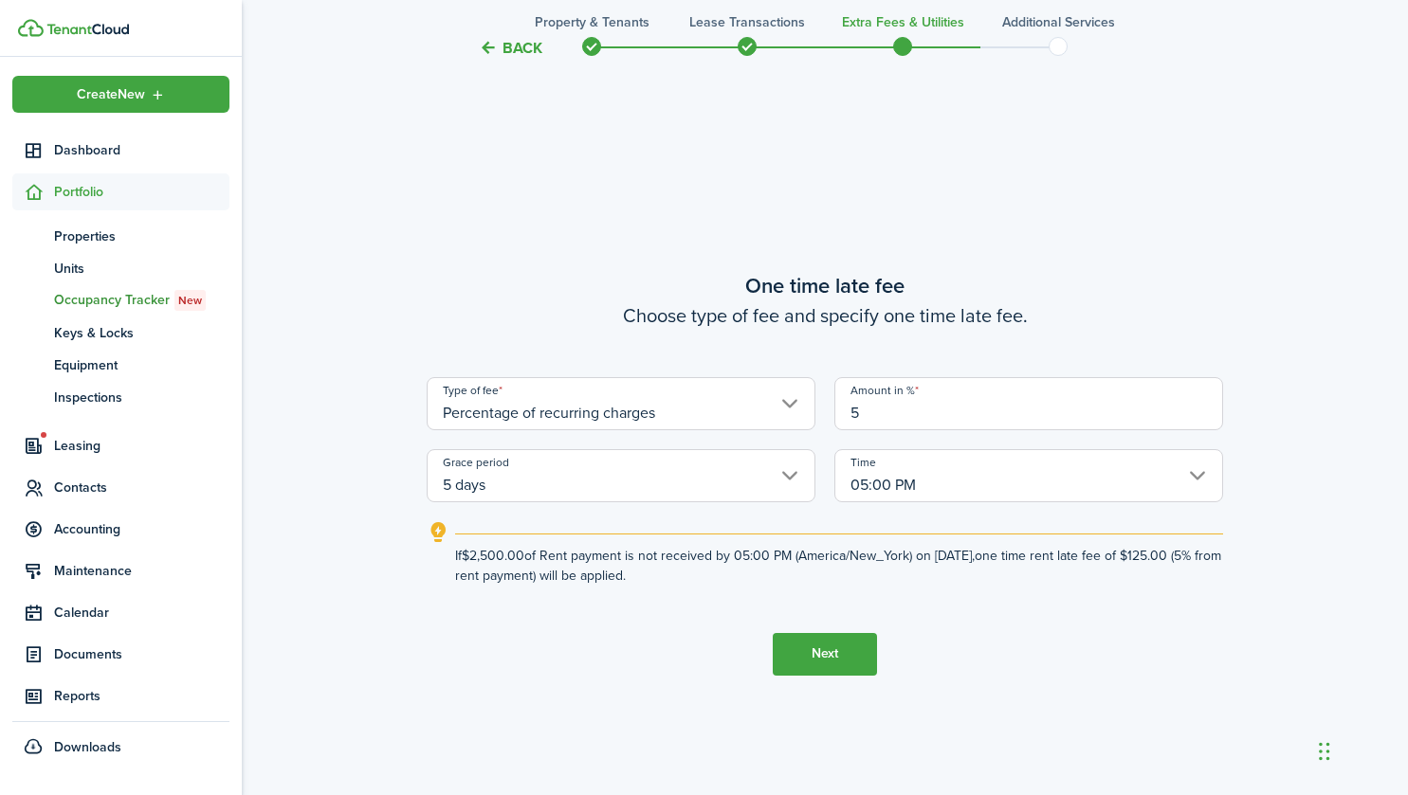
click at [908, 473] on input "05:00 PM" at bounding box center [1028, 475] width 389 height 53
type input "5"
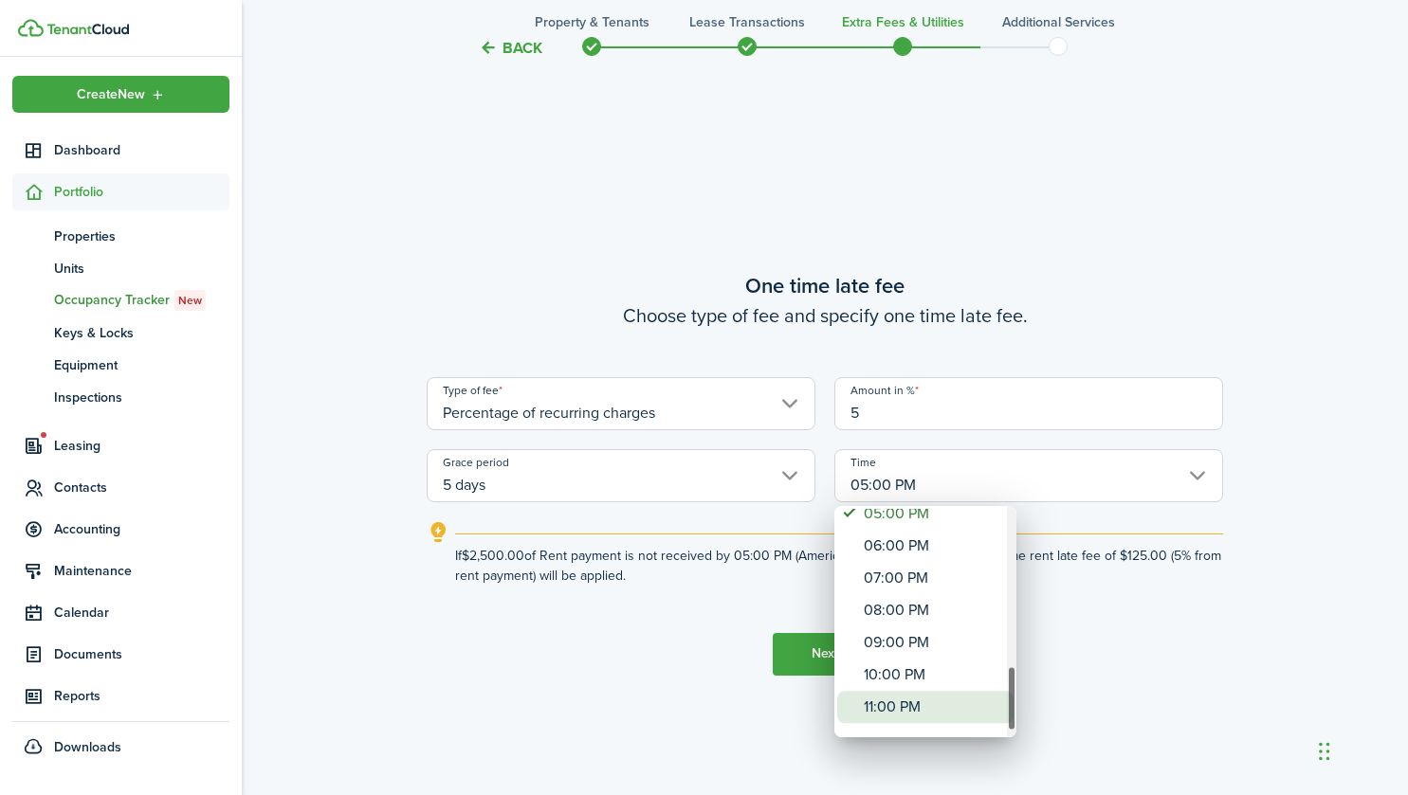
drag, startPoint x: 1013, startPoint y: 556, endPoint x: 997, endPoint y: 719, distance: 163.9
click at [997, 719] on mbsc-scrollview-base "12:00 AM 01:00 AM 02:00 AM 03:00 AM 04:00 AM 05:00 AM 06:00 AM 07:00 AM 08:00 A…" at bounding box center [925, 622] width 182 height 228
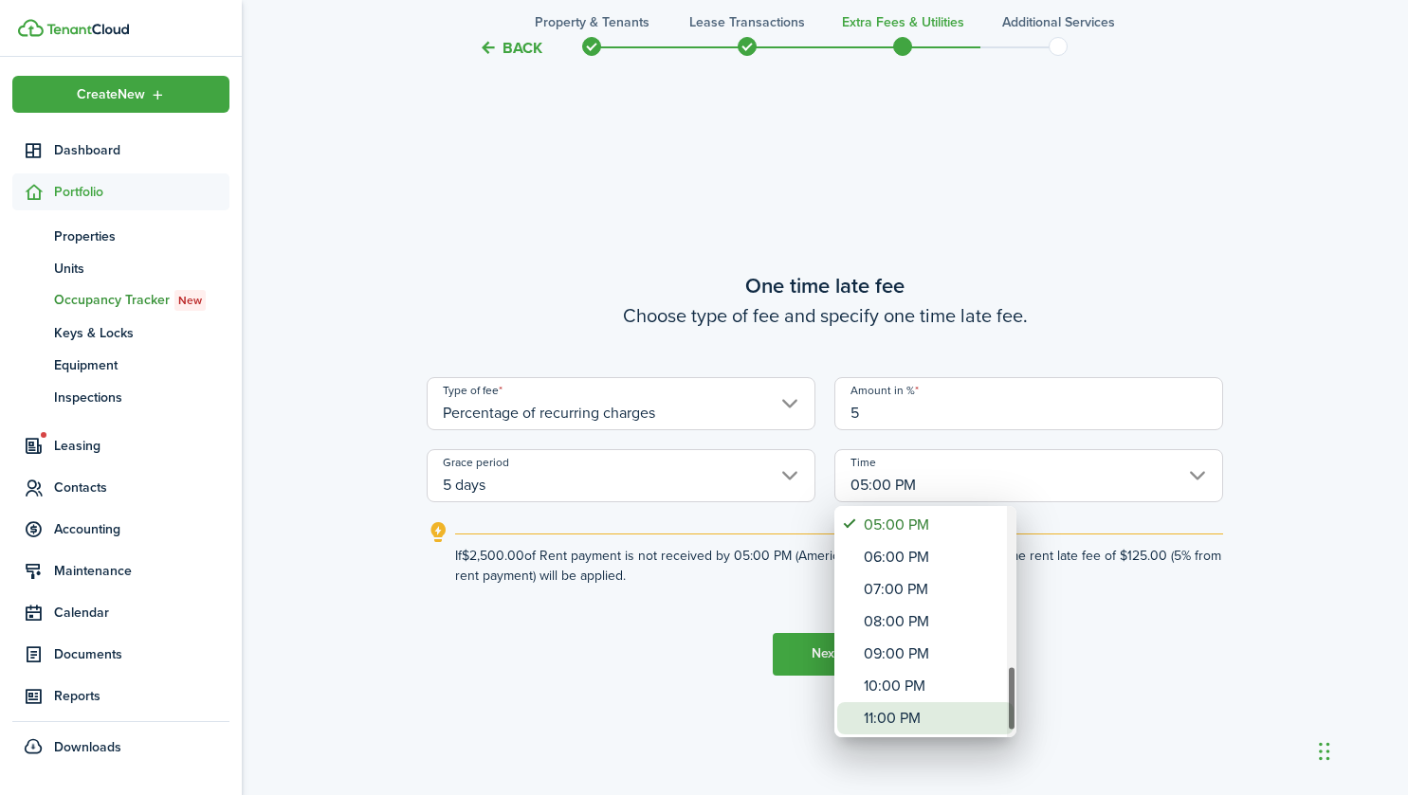
click at [997, 719] on div "11:00 PM" at bounding box center [933, 718] width 138 height 32
click at [939, 713] on div "11:00 PM" at bounding box center [933, 718] width 138 height 32
type input "11:00 PM"
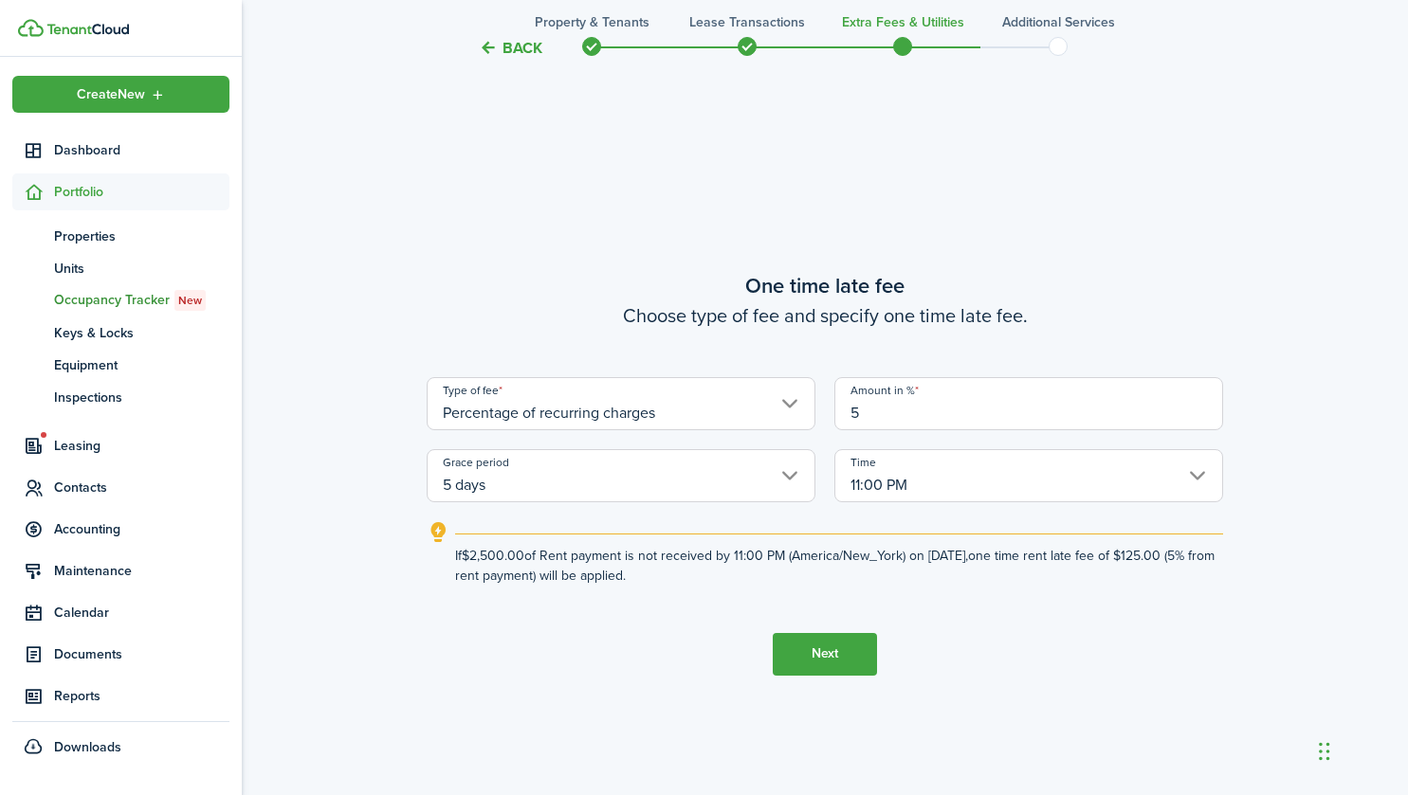
click at [831, 646] on button "Next" at bounding box center [825, 654] width 104 height 43
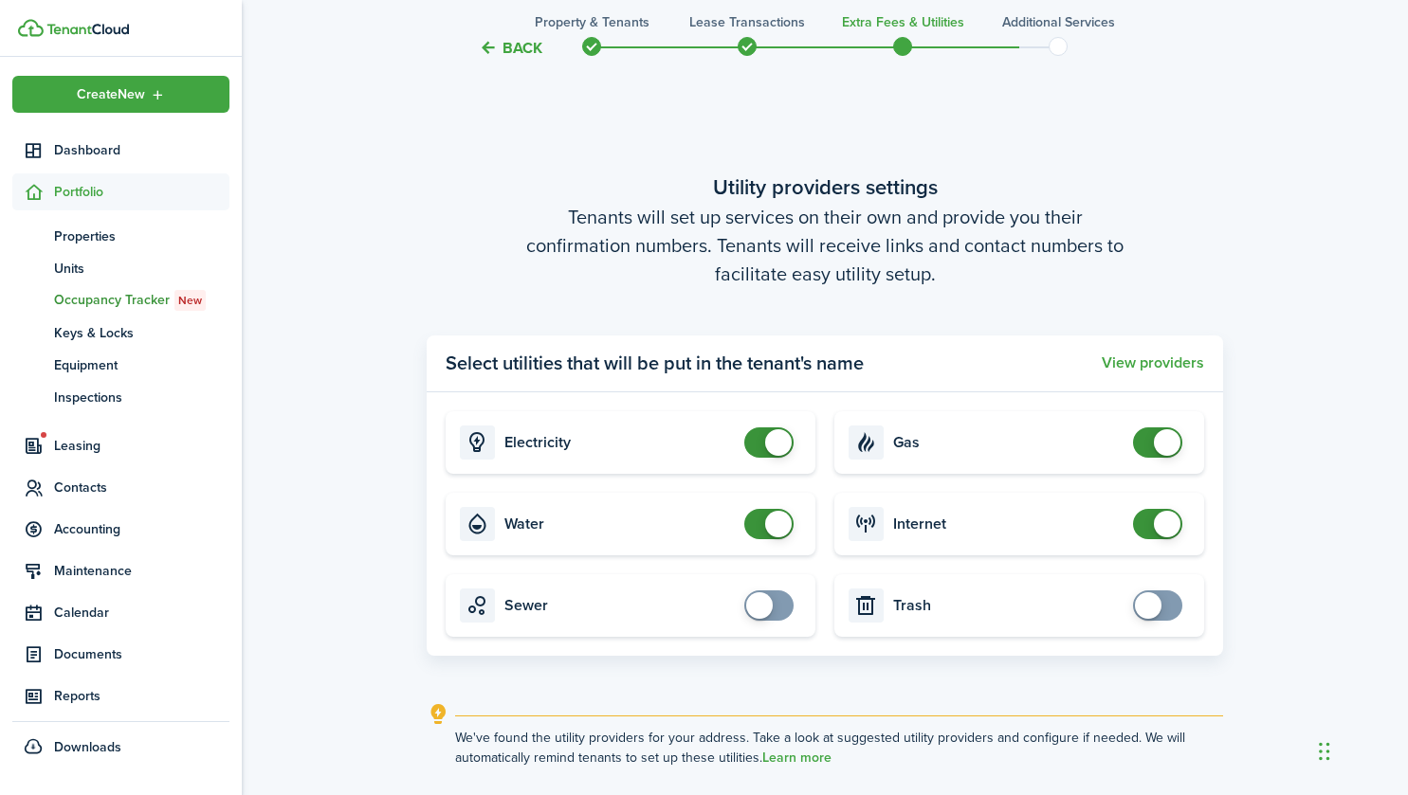
scroll to position [2205, 0]
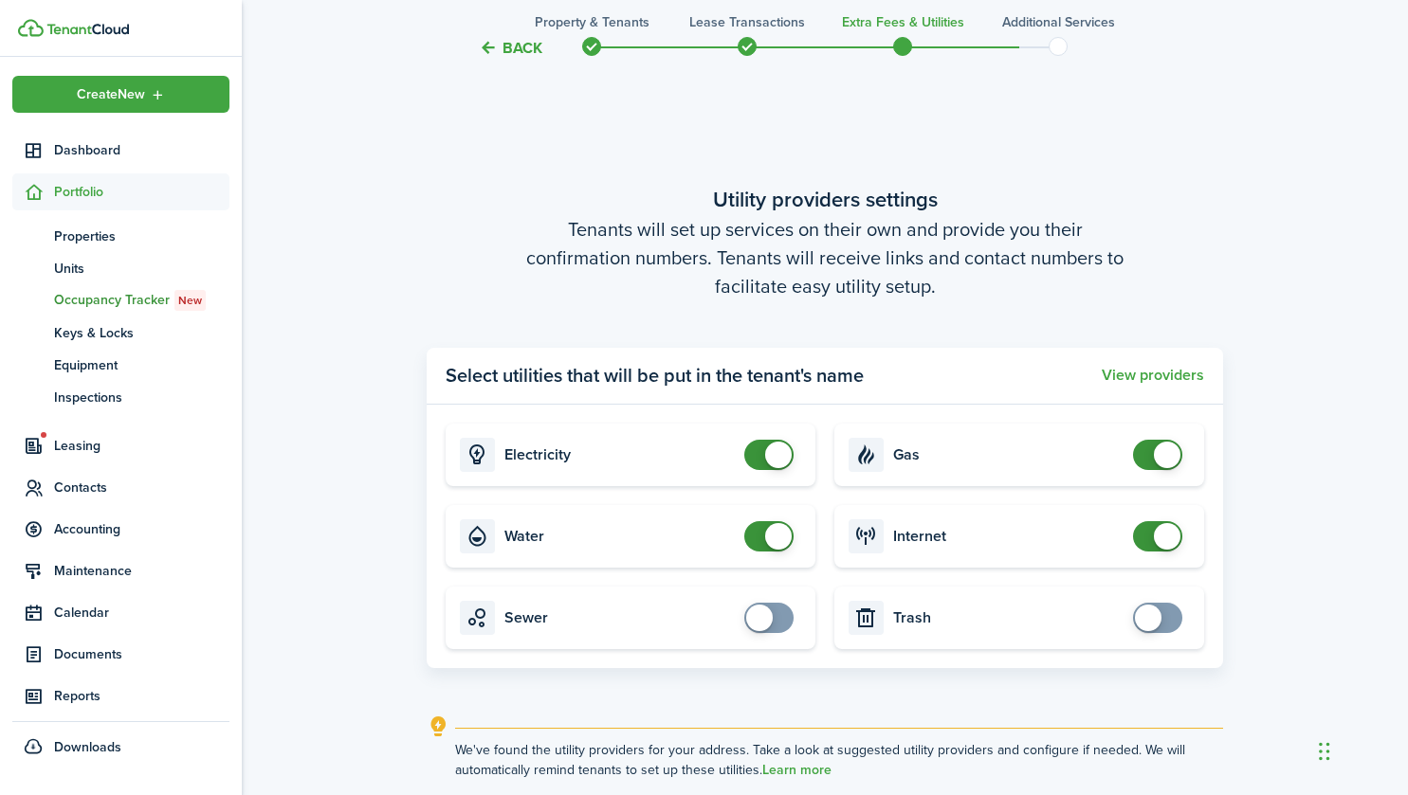
checkbox input "false"
click at [787, 532] on span at bounding box center [778, 536] width 27 height 27
checkbox input "false"
click at [778, 468] on span at bounding box center [768, 455] width 19 height 30
checkbox input "false"
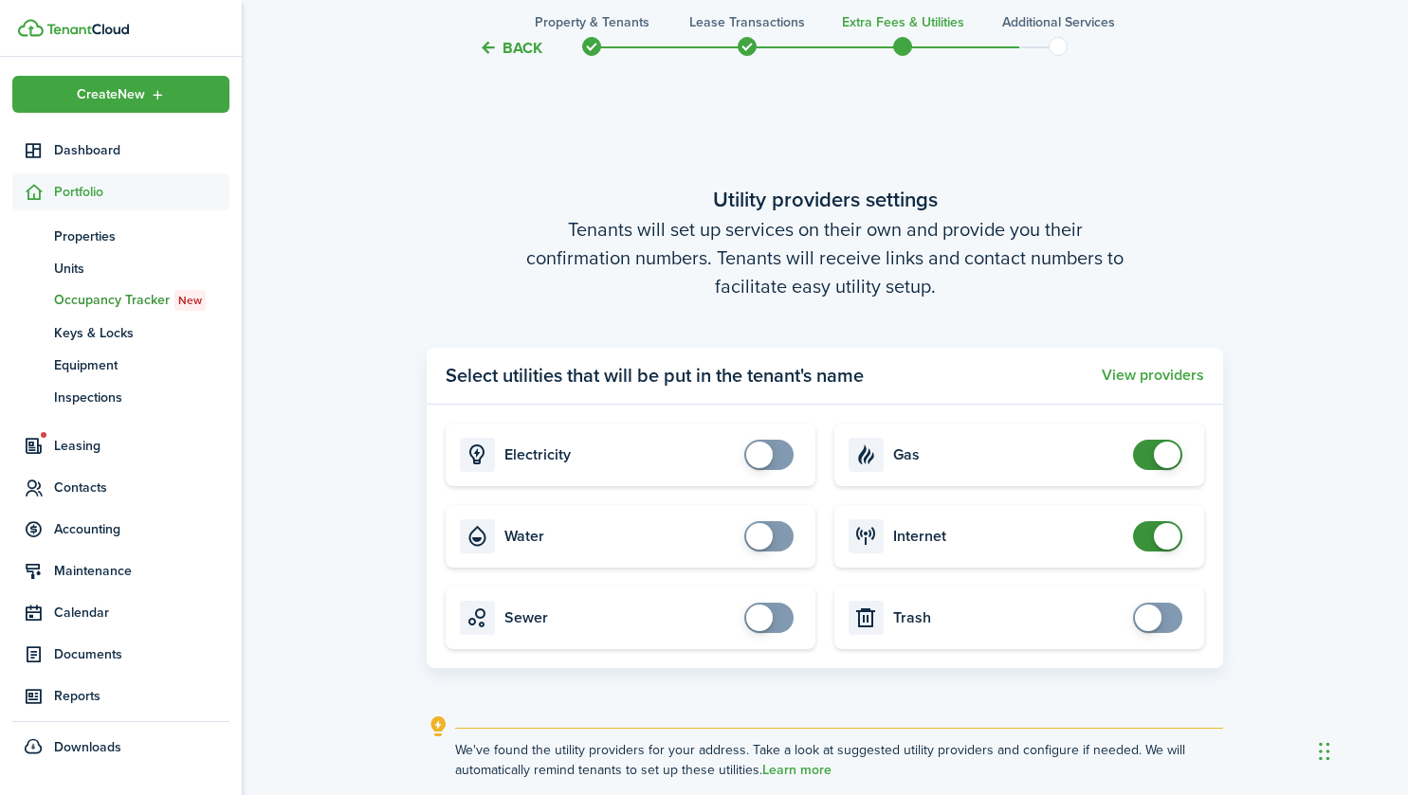
click at [1174, 461] on span at bounding box center [1167, 455] width 27 height 27
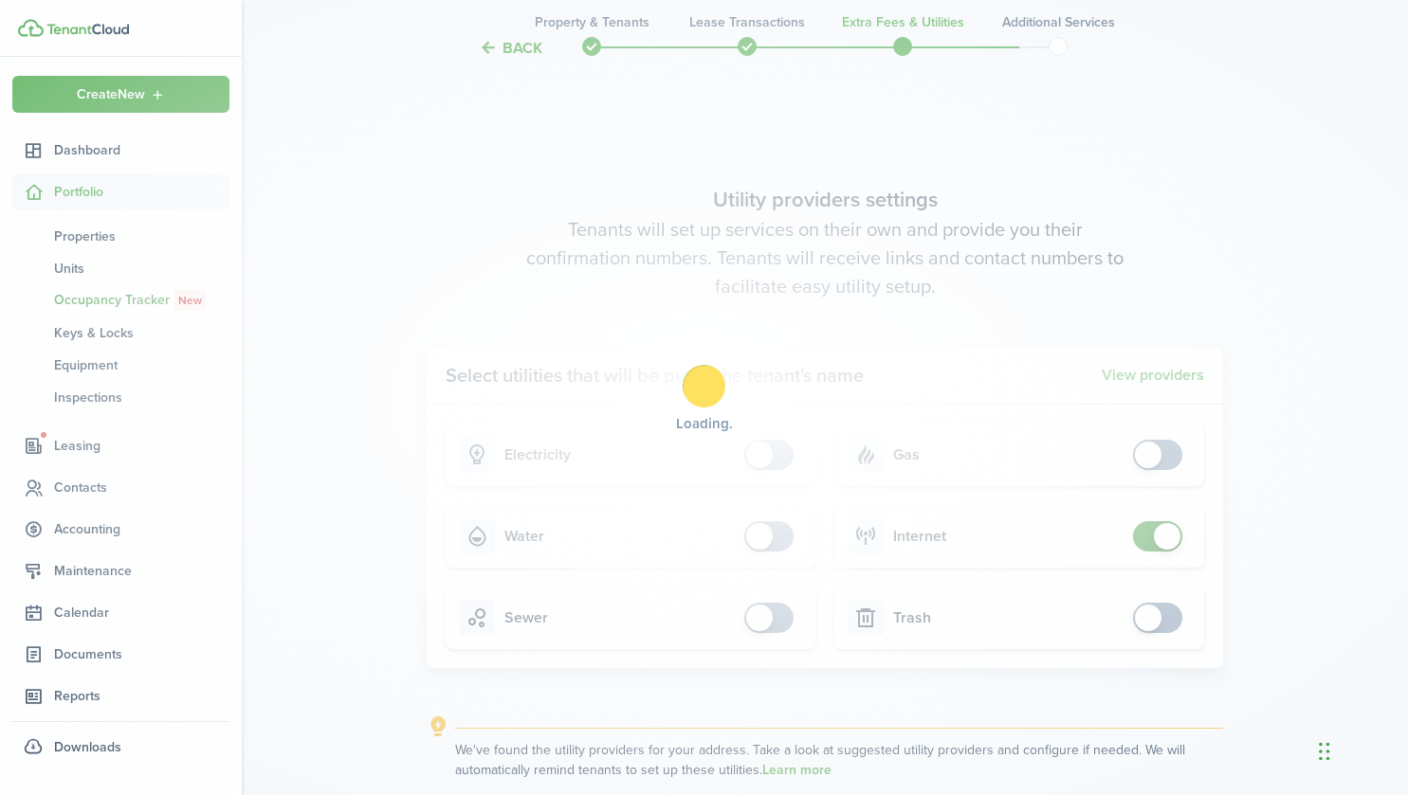
checkbox input "false"
click at [1174, 540] on span at bounding box center [1167, 536] width 27 height 27
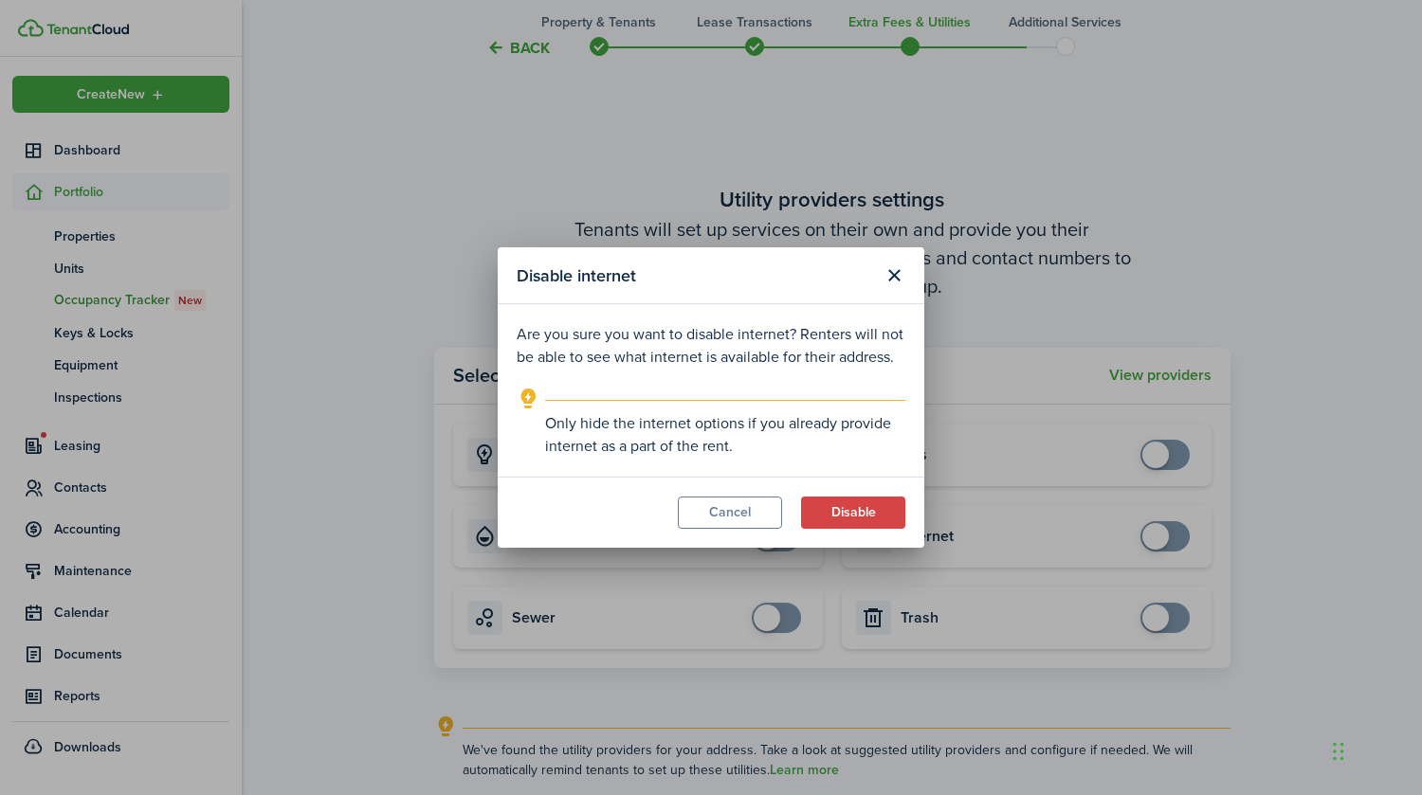
click at [835, 517] on button "Disable" at bounding box center [853, 513] width 104 height 32
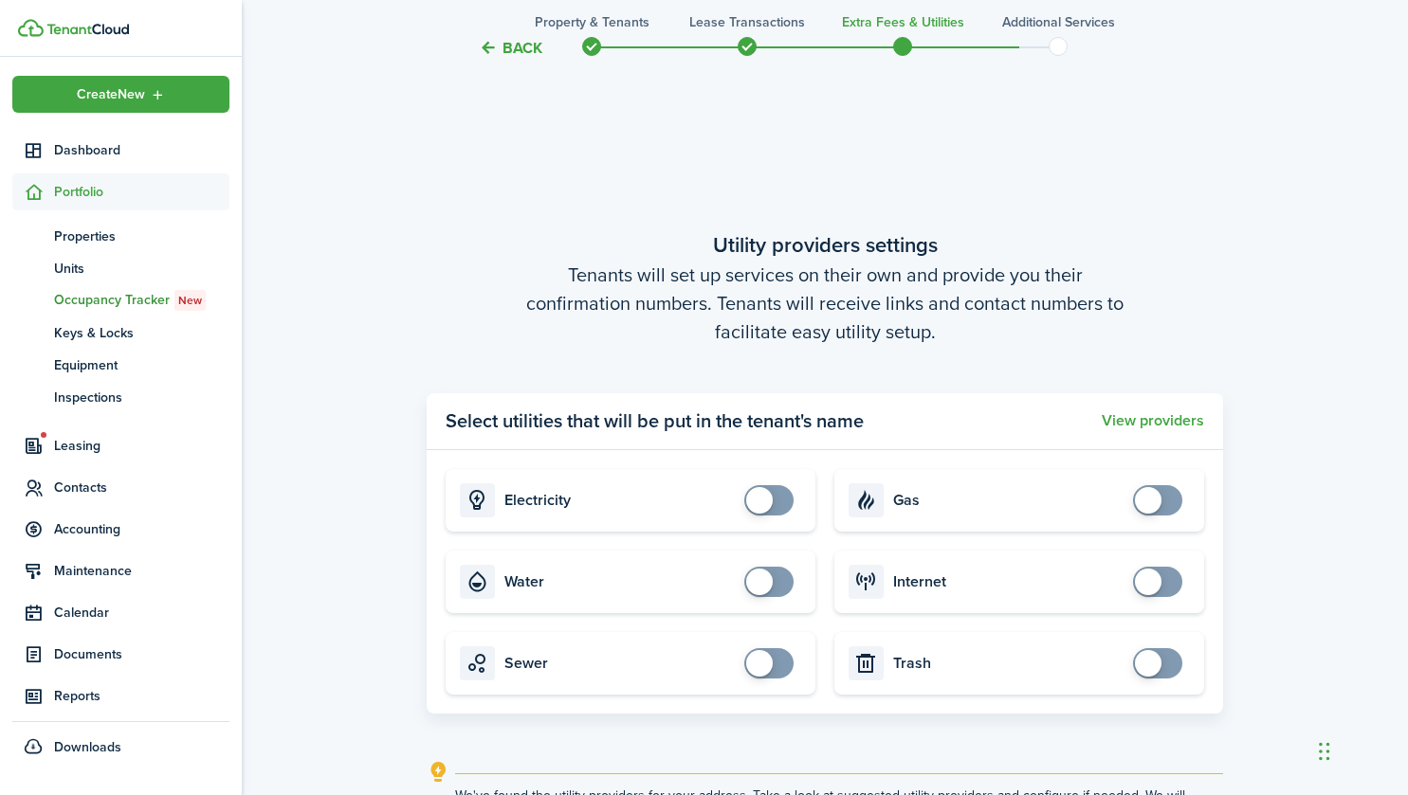
scroll to position [2386, 0]
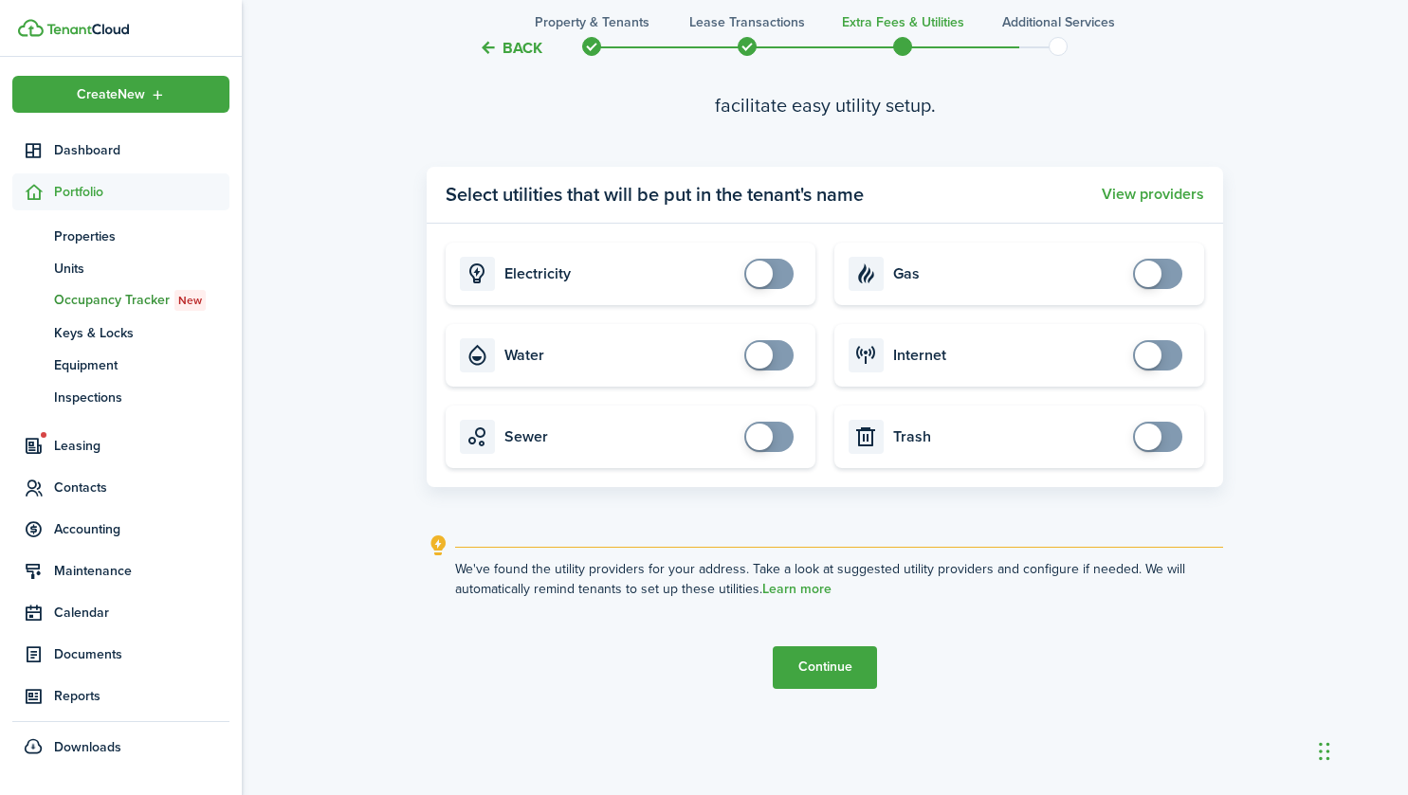
click at [847, 672] on button "Continue" at bounding box center [825, 668] width 104 height 43
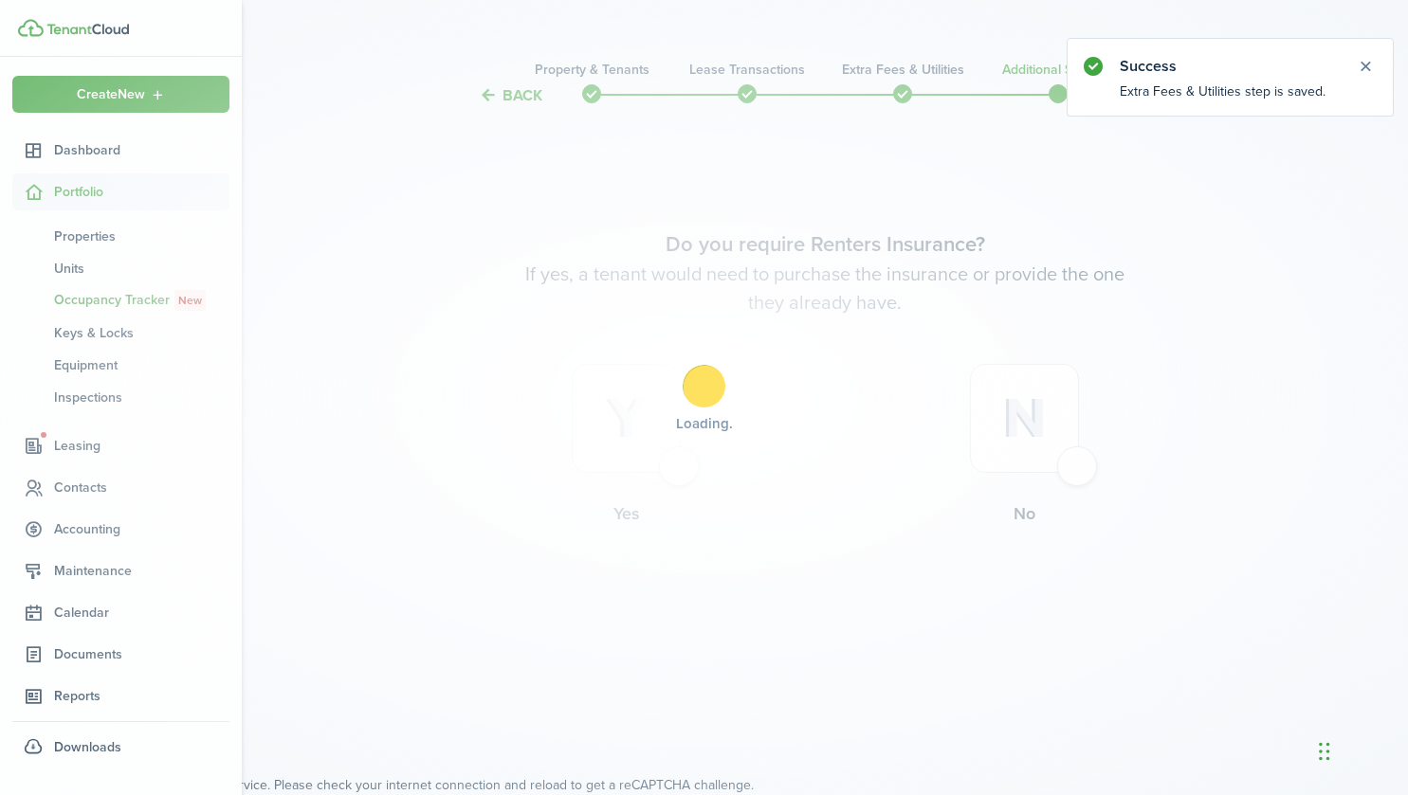
scroll to position [0, 0]
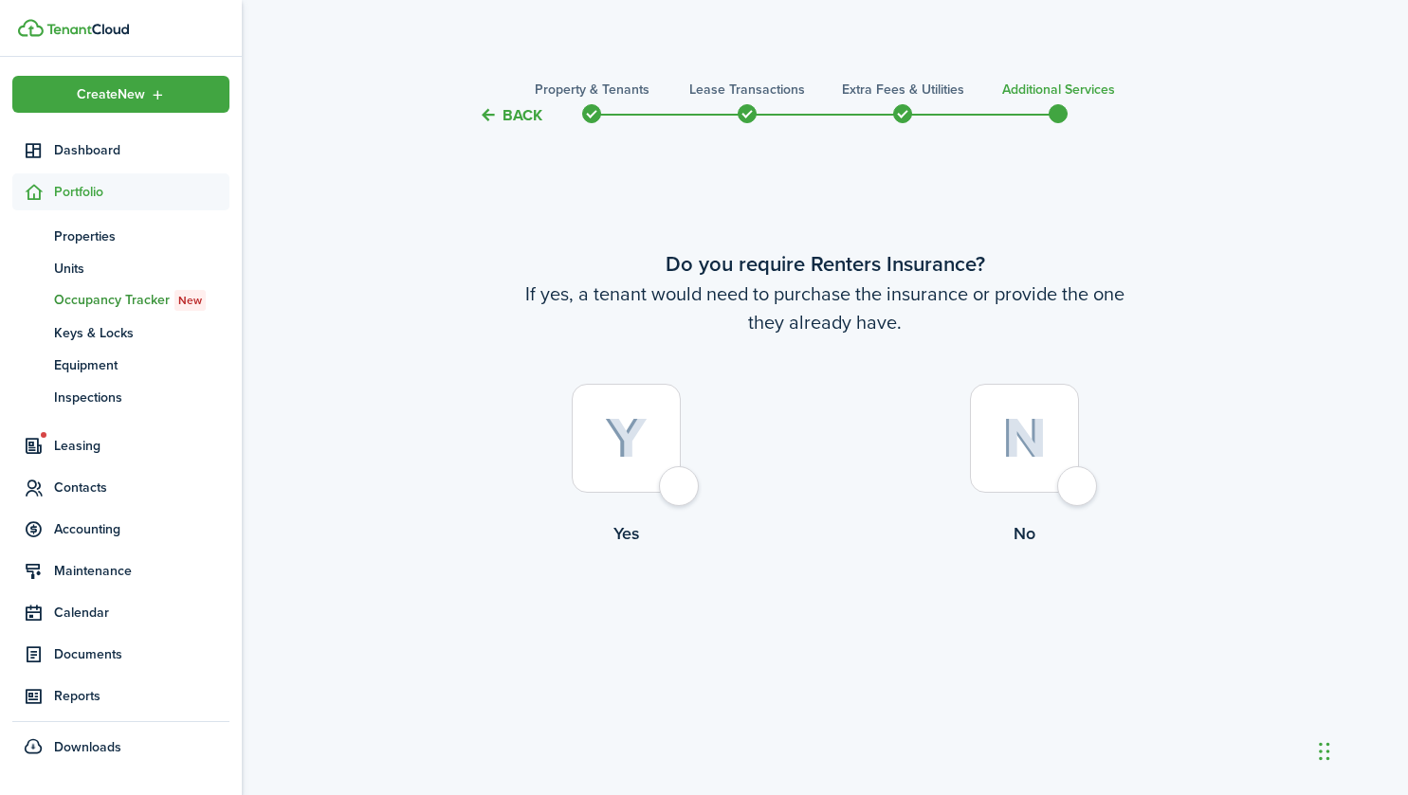
click at [1067, 483] on div at bounding box center [1024, 438] width 109 height 109
radio input "true"
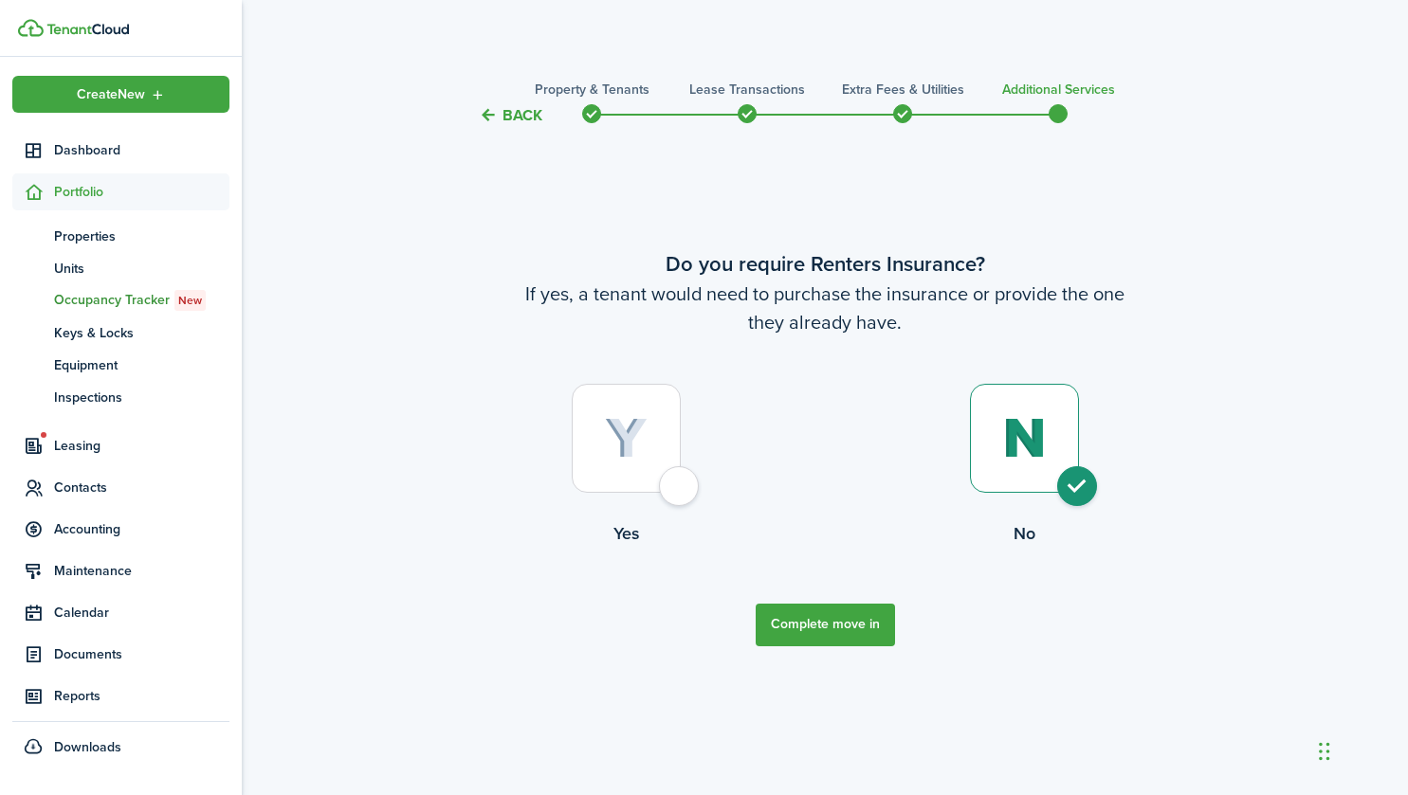
click at [866, 619] on button "Complete move in" at bounding box center [825, 625] width 139 height 43
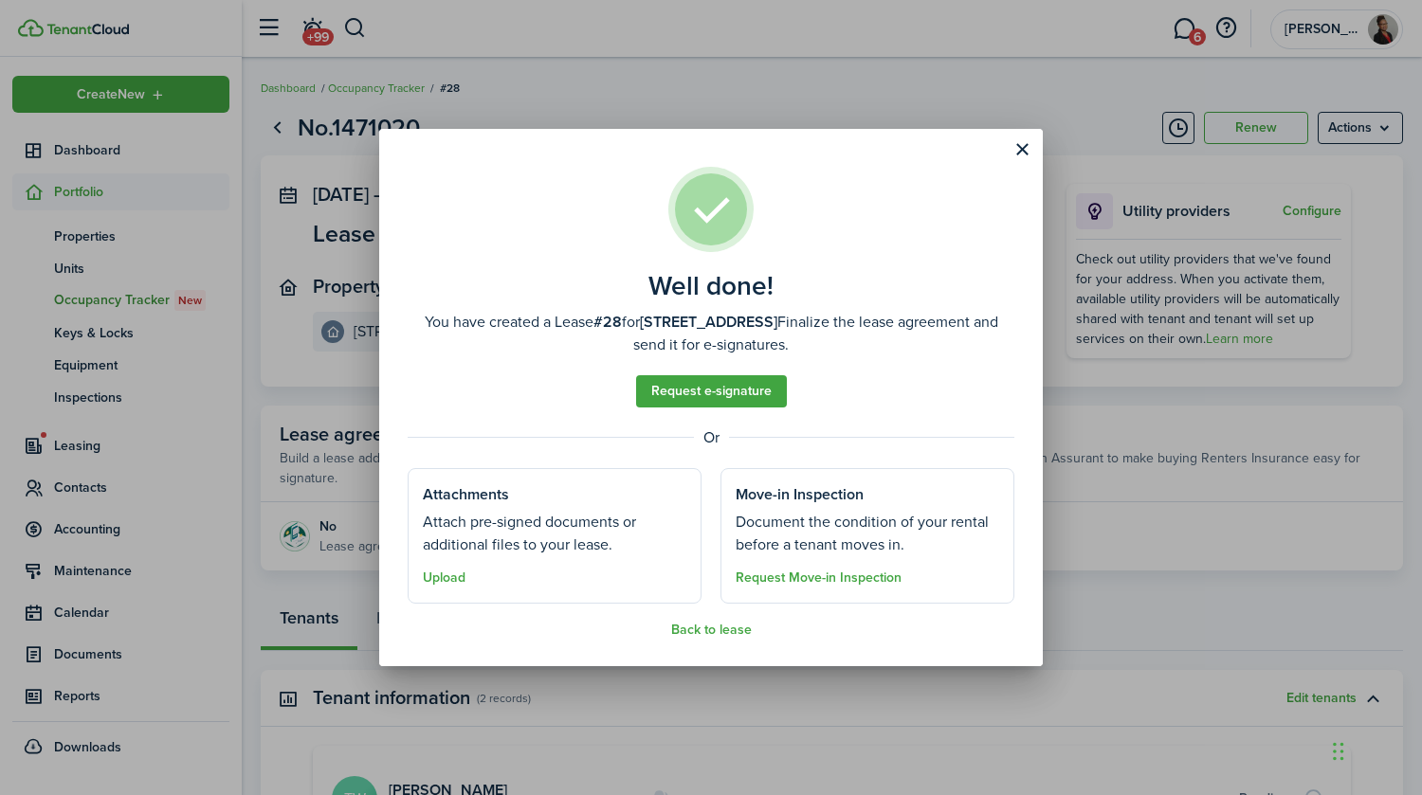
click at [457, 577] on button "Upload" at bounding box center [444, 578] width 43 height 15
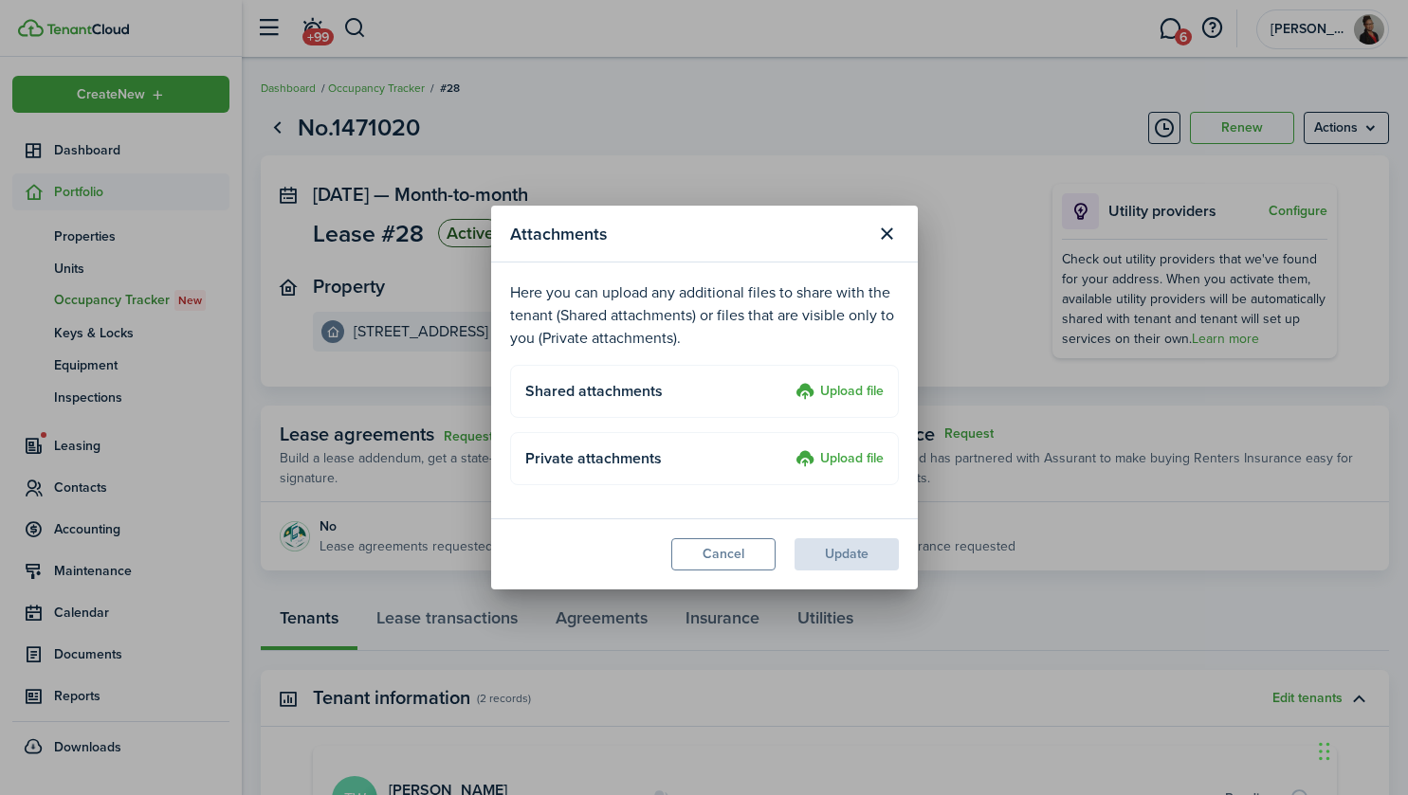
click at [860, 394] on label "Upload file" at bounding box center [839, 392] width 88 height 23
click at [789, 381] on input "Upload file" at bounding box center [789, 381] width 0 height 0
click at [754, 538] on button "Cancel" at bounding box center [723, 554] width 104 height 32
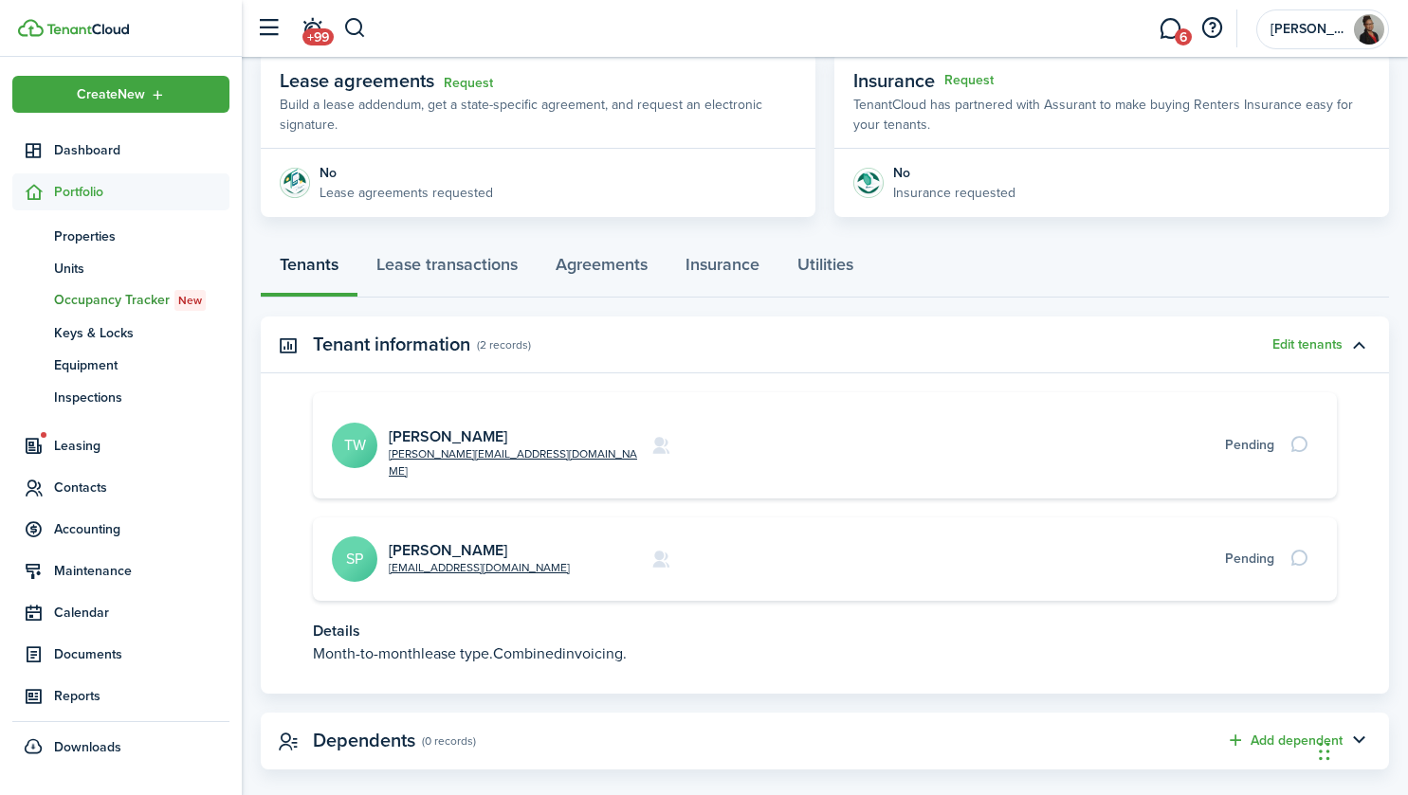
scroll to position [356, 0]
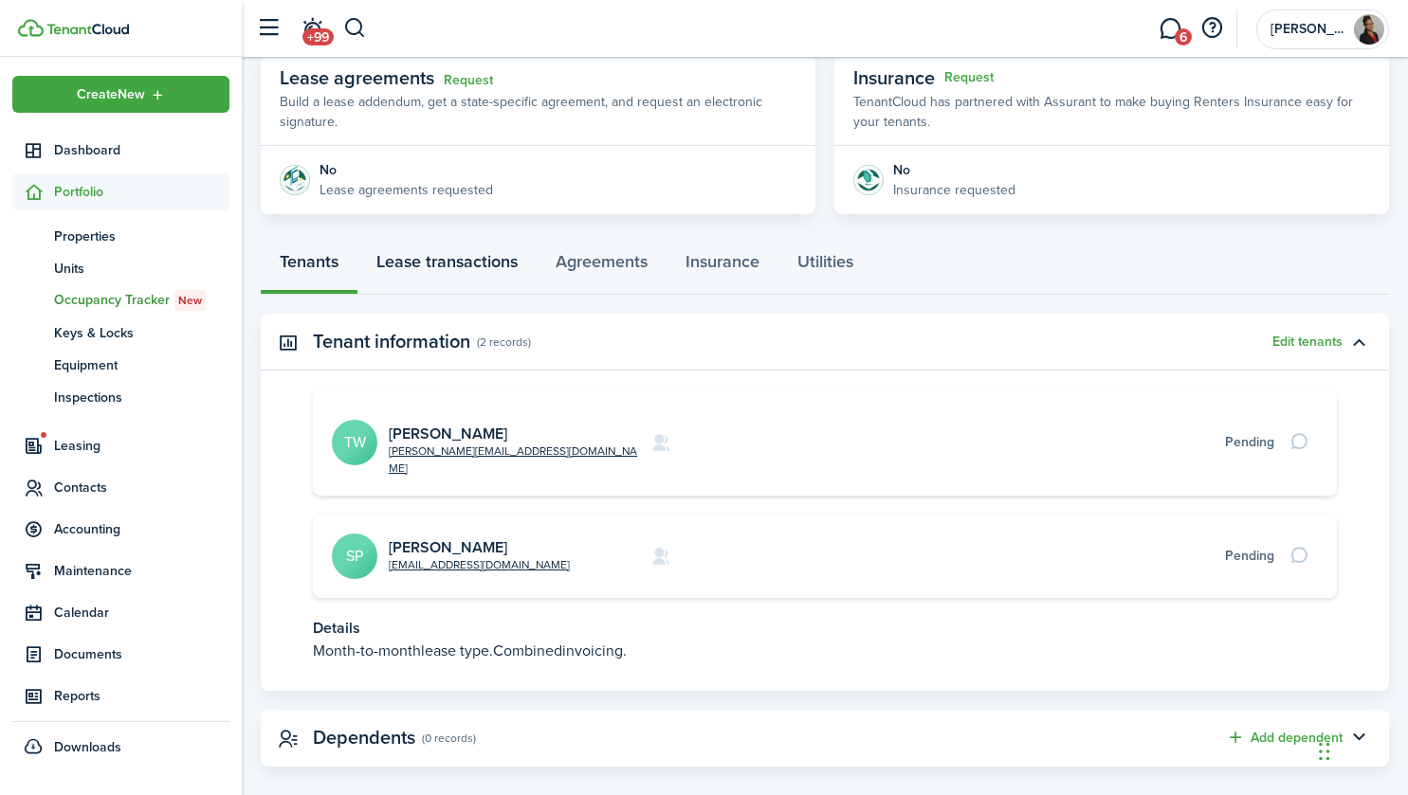
click at [452, 262] on link "Lease transactions" at bounding box center [446, 266] width 179 height 57
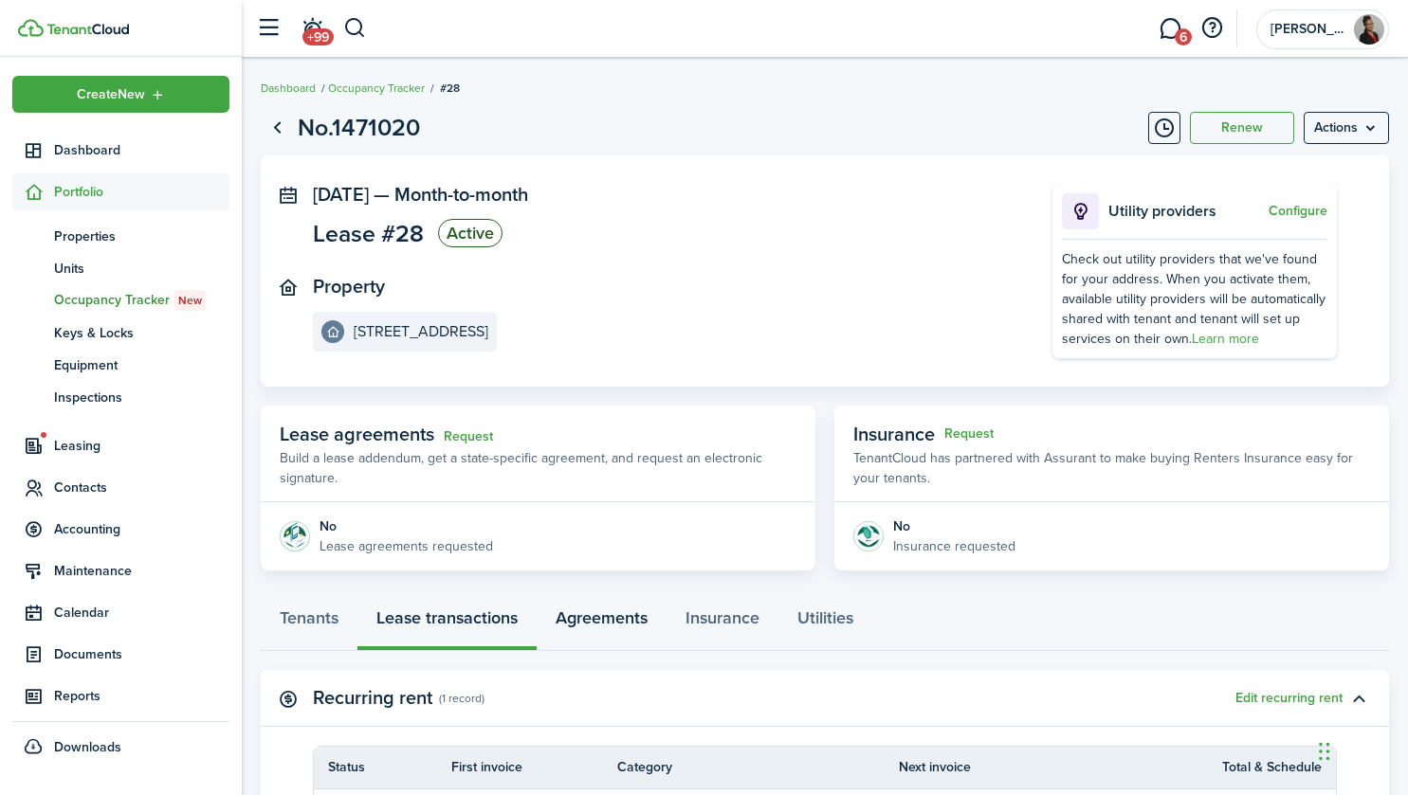
click at [613, 620] on link "Agreements" at bounding box center [602, 622] width 130 height 57
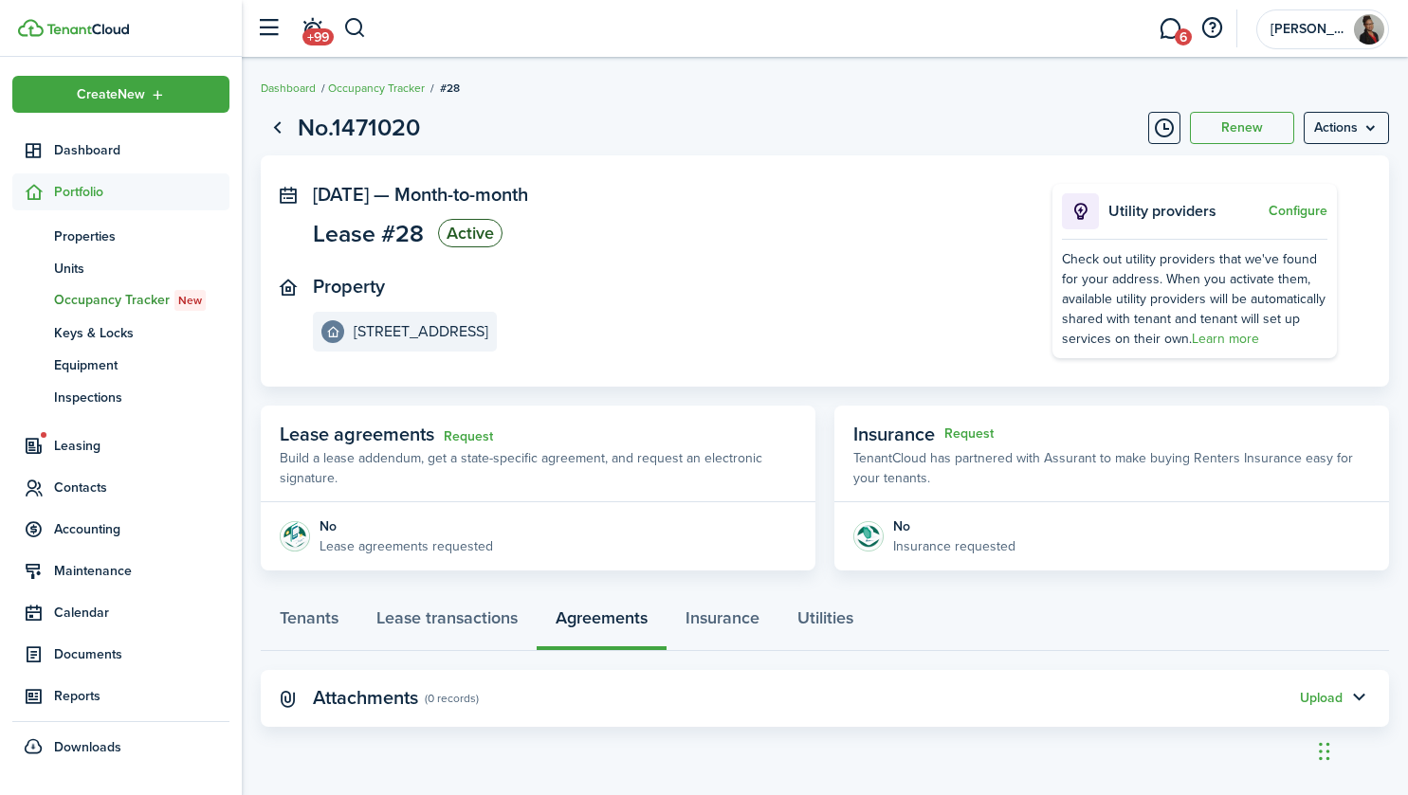
click at [100, 479] on span "Contacts" at bounding box center [141, 488] width 175 height 20
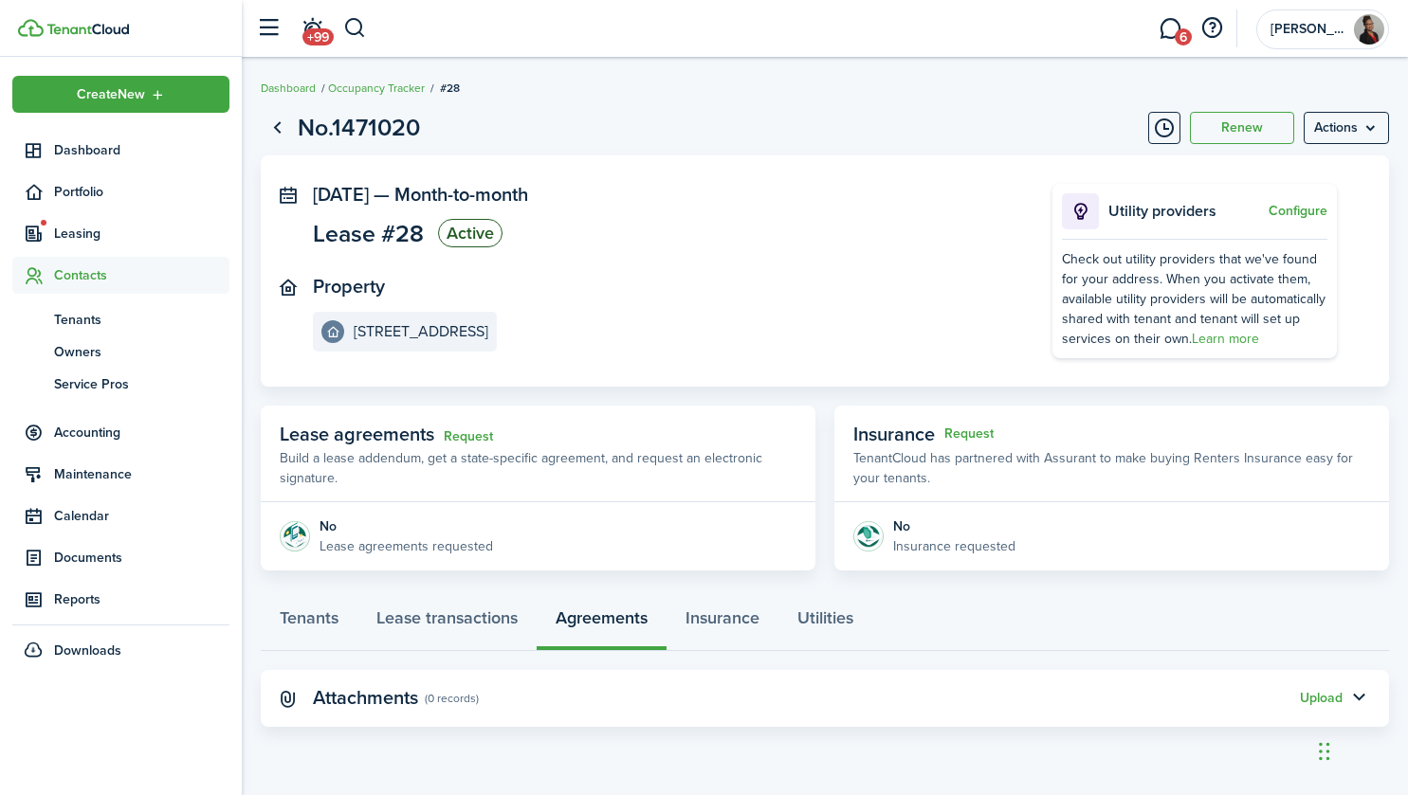
click at [113, 361] on link "ow Owners" at bounding box center [120, 352] width 217 height 32
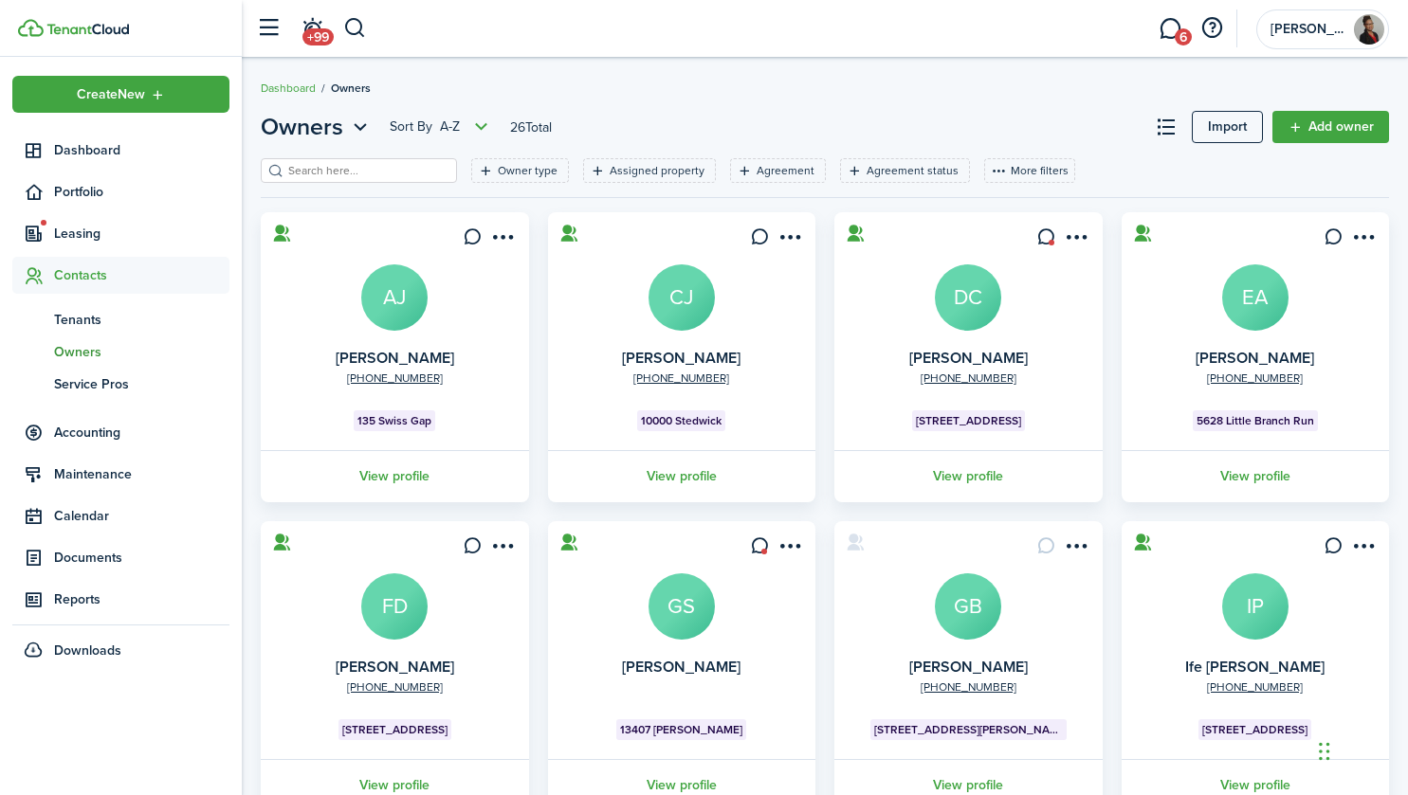
click at [400, 167] on input "search" at bounding box center [366, 171] width 167 height 18
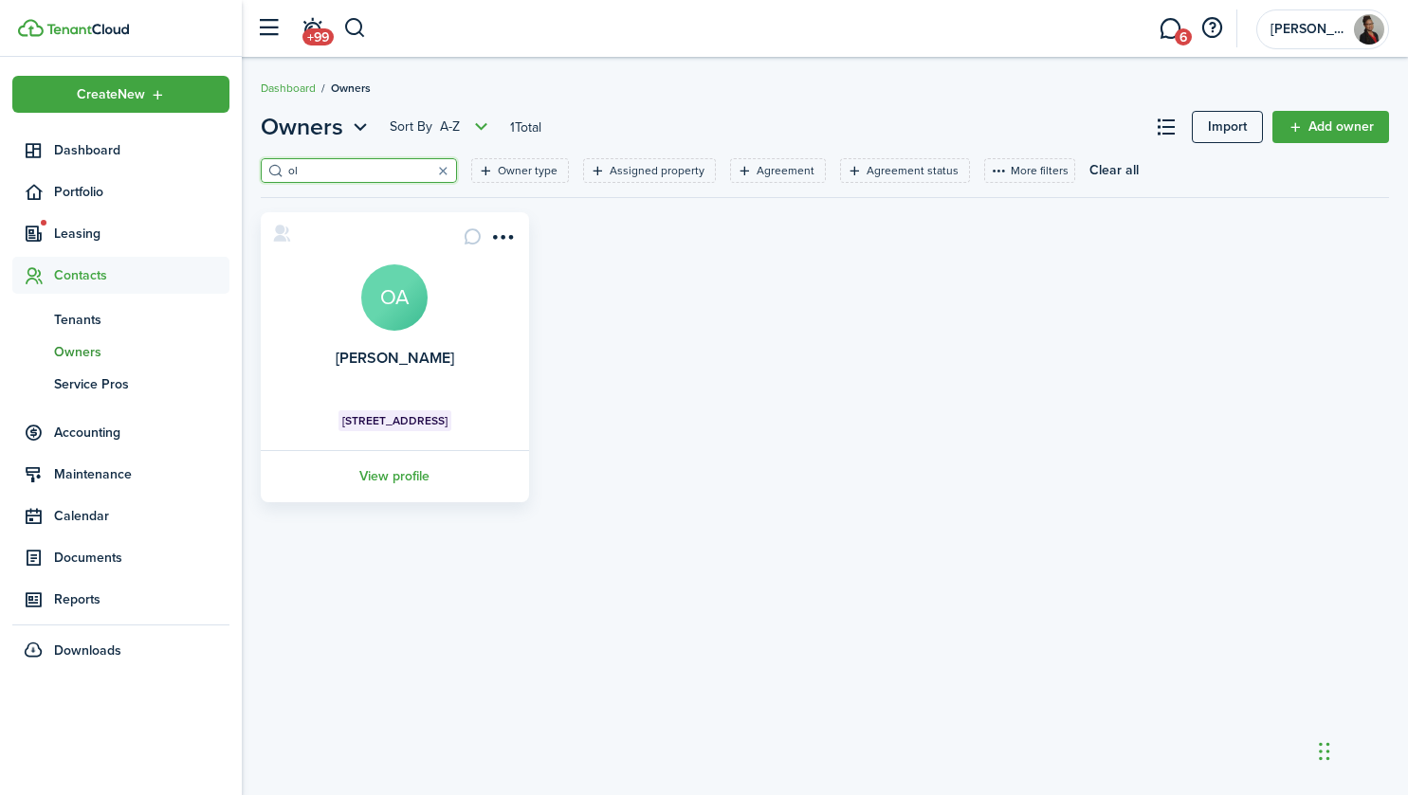
type input "o"
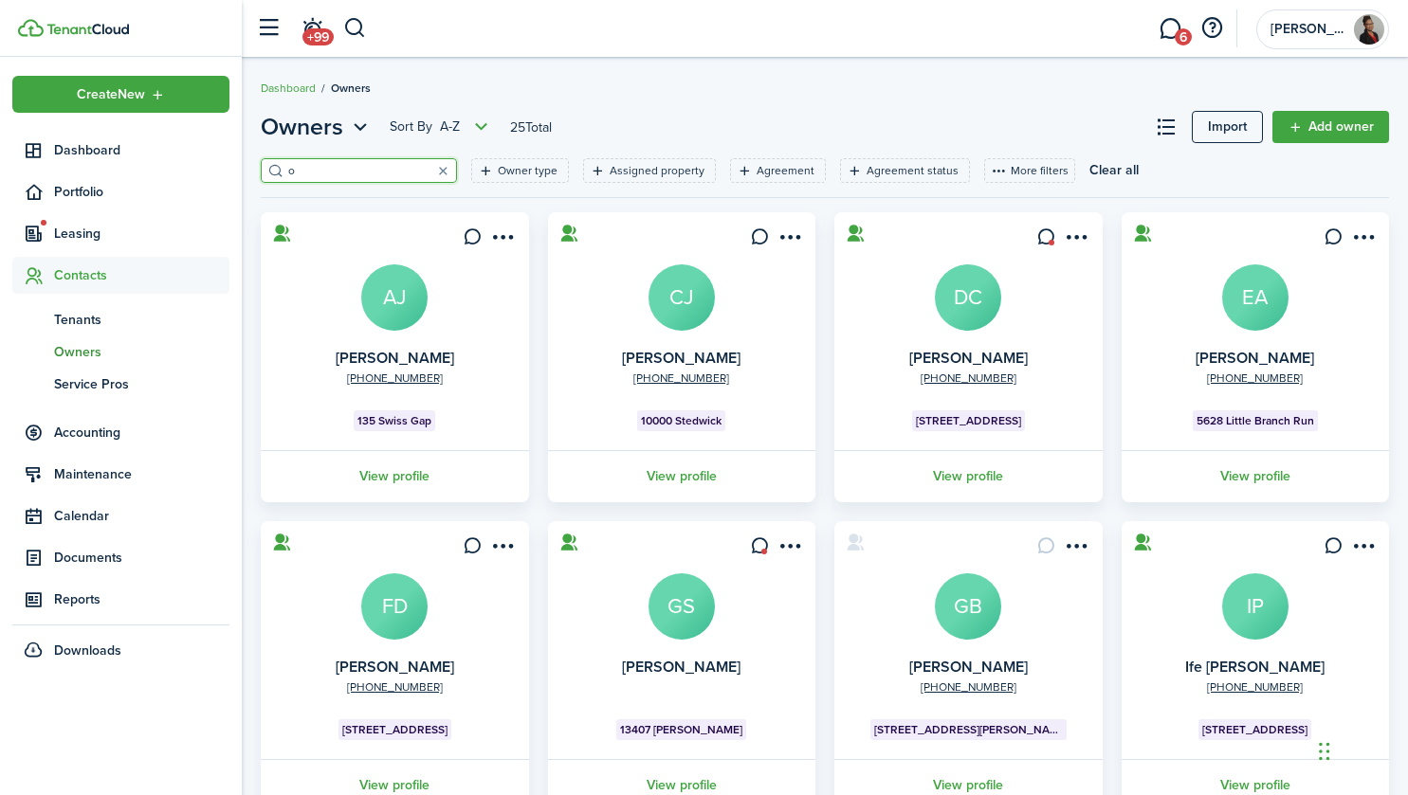
click at [120, 429] on span "Accounting" at bounding box center [141, 433] width 175 height 20
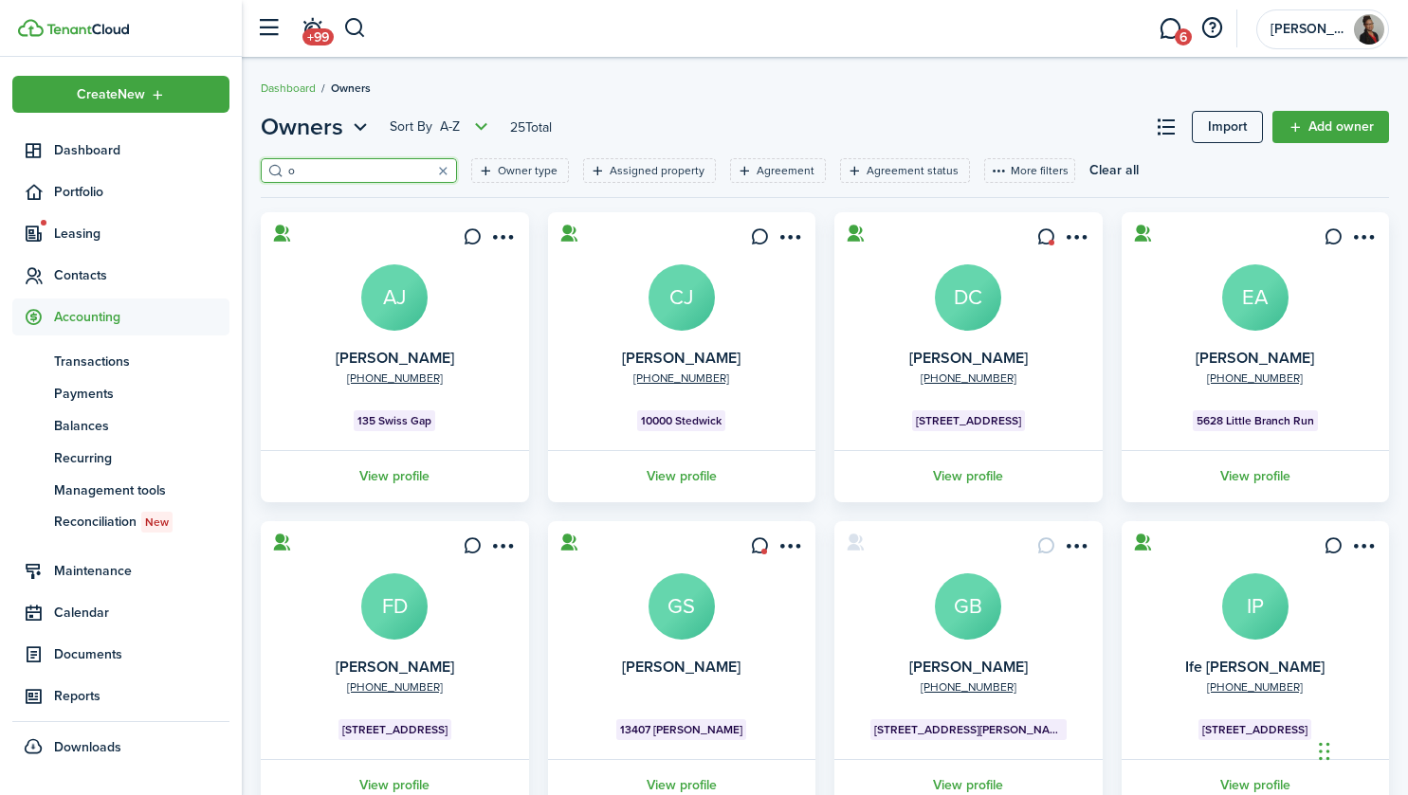
click at [140, 190] on span "Portfolio" at bounding box center [141, 192] width 175 height 20
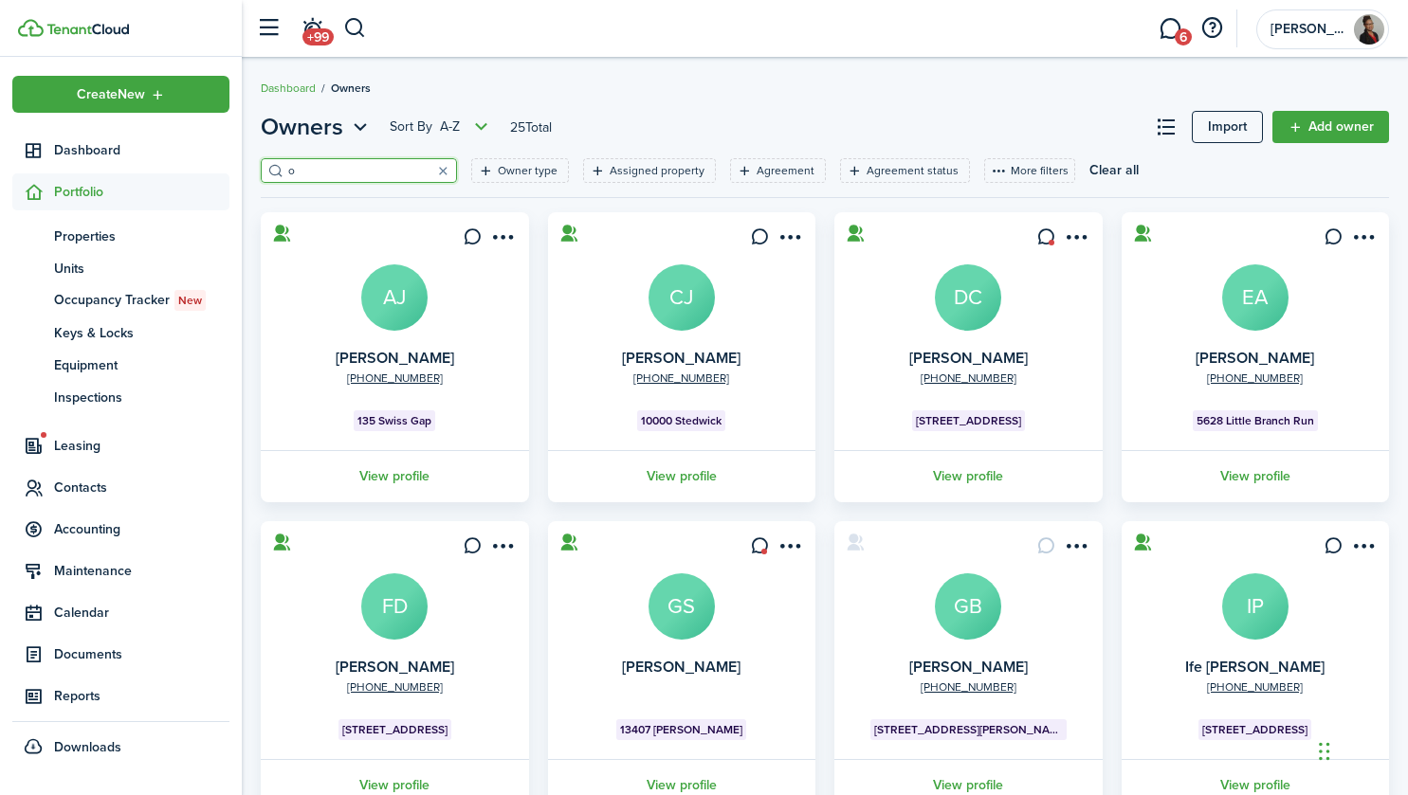
click at [131, 237] on span "Properties" at bounding box center [141, 237] width 175 height 20
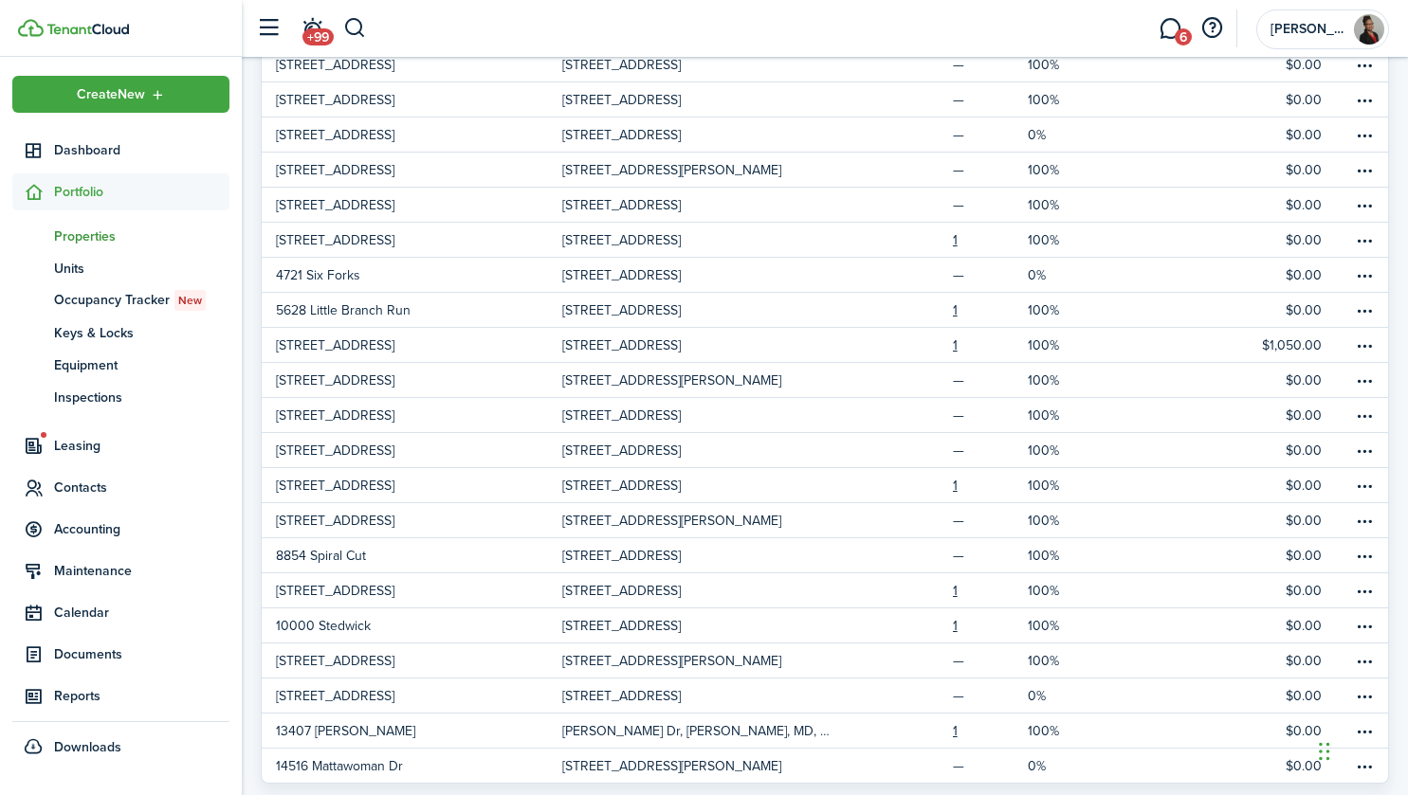
scroll to position [355, 0]
